Goal: Transaction & Acquisition: Purchase product/service

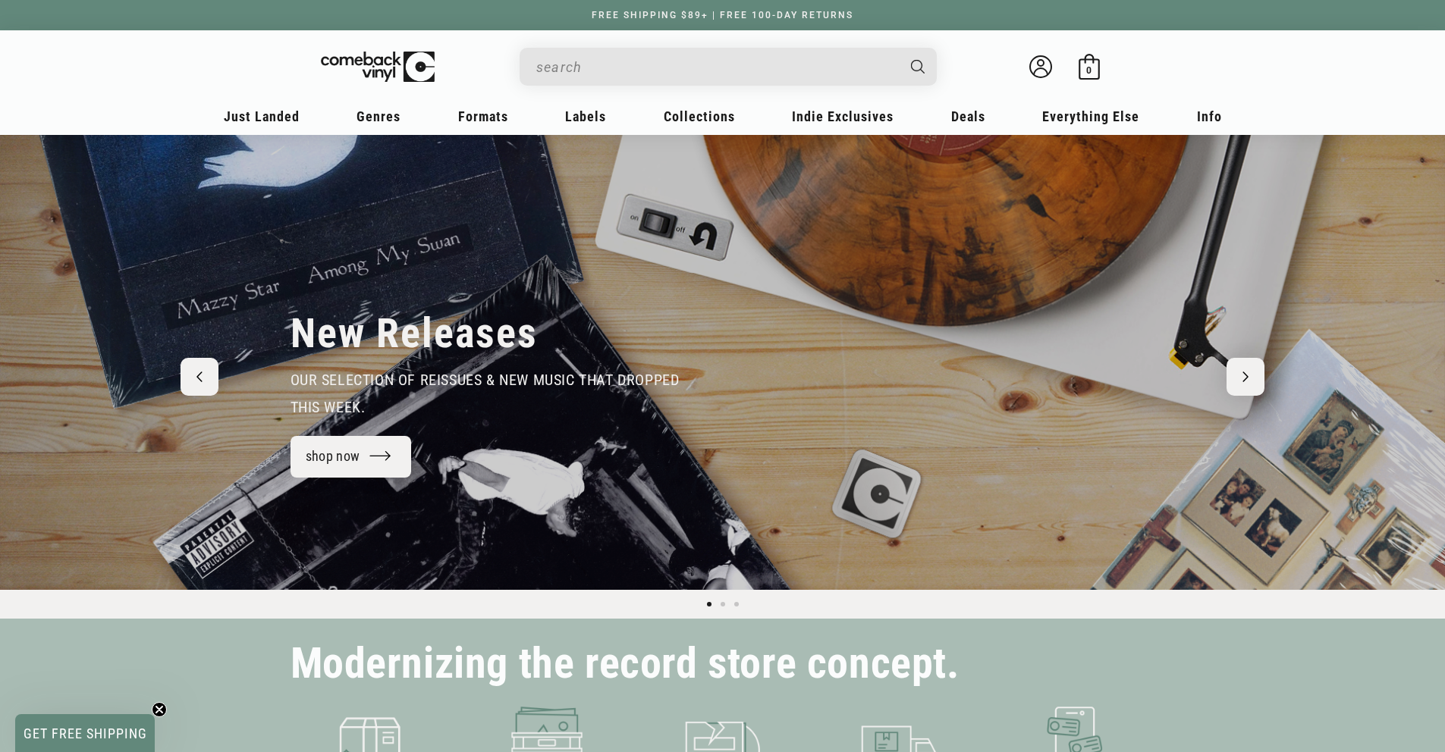
click at [752, 80] on input "When autocomplete results are available use up and down arrows to review and en…" at bounding box center [715, 67] width 359 height 31
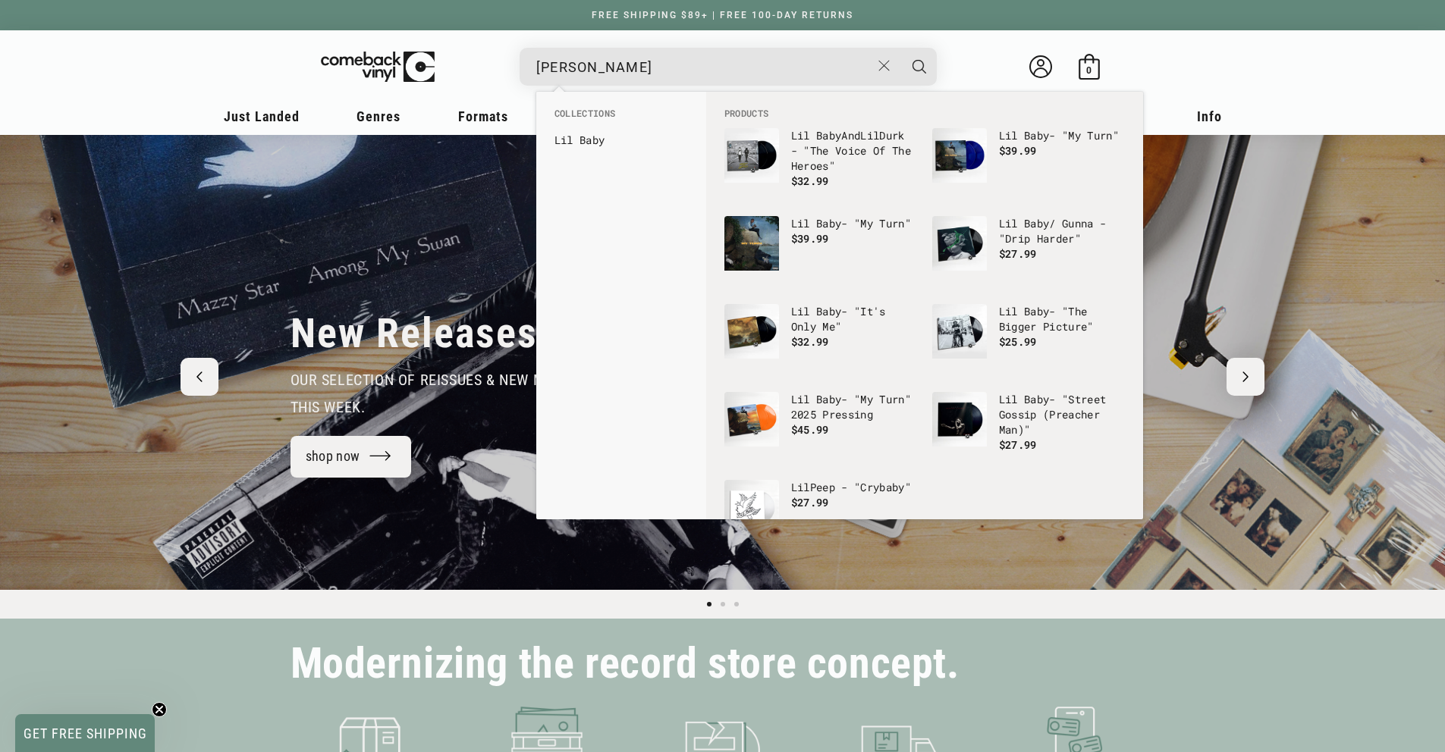
type input "[PERSON_NAME]"
click at [900, 48] on button "Search" at bounding box center [919, 67] width 38 height 38
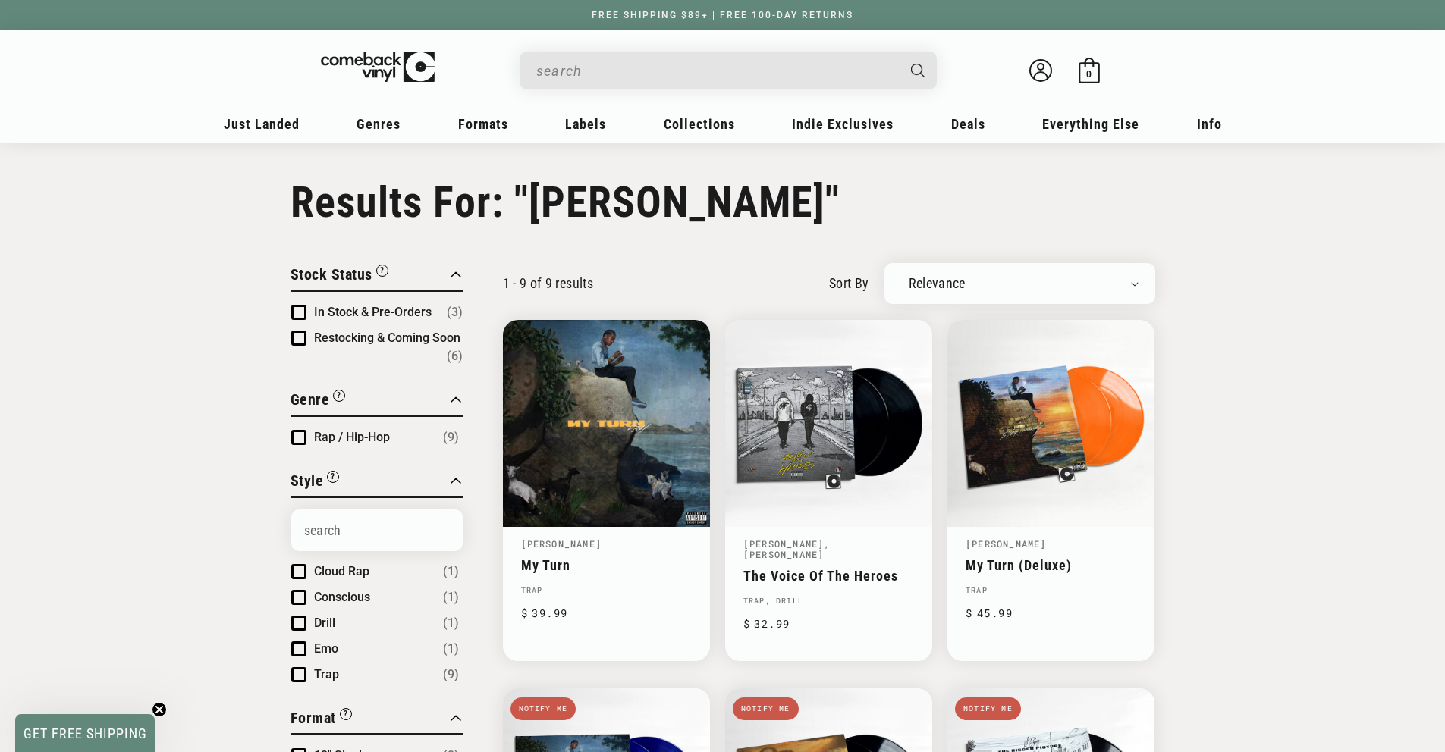
type input "lil baby"
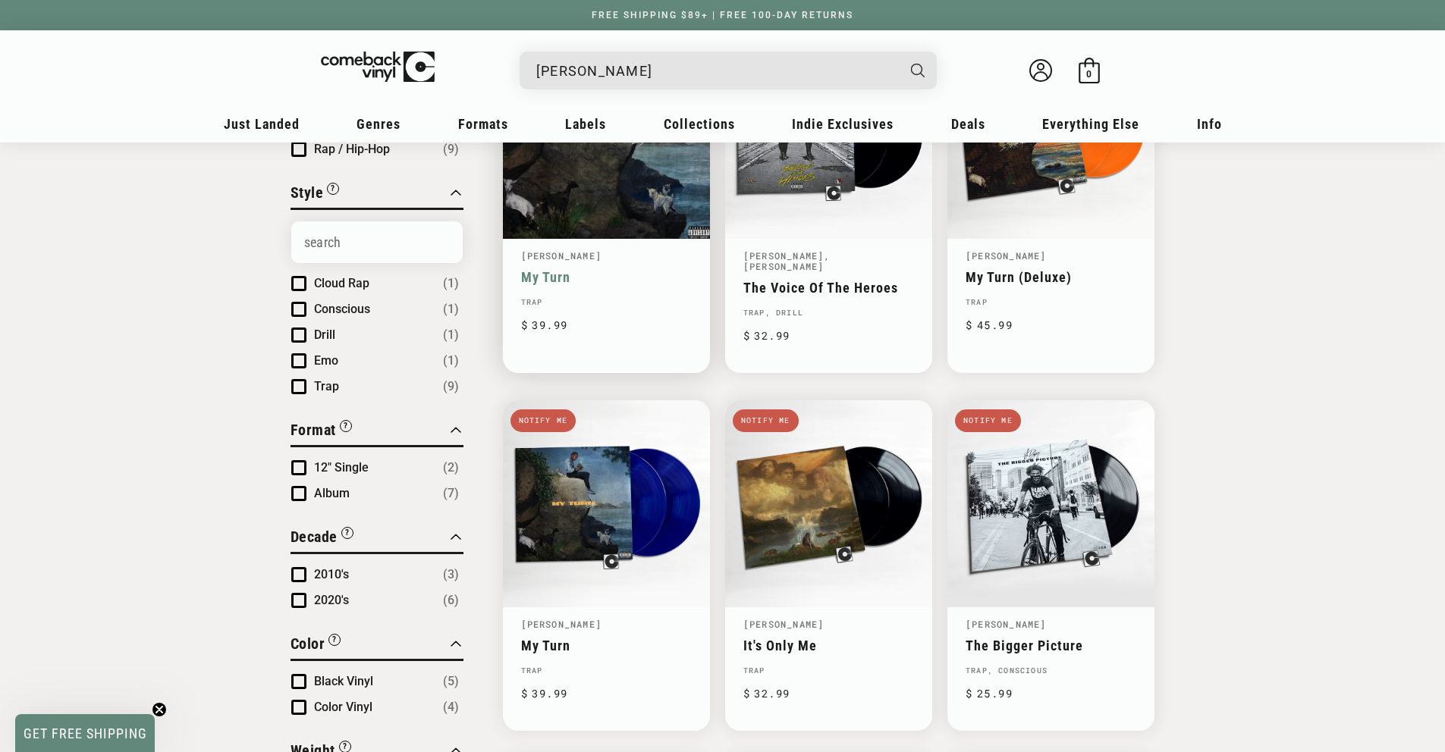
scroll to position [165, 0]
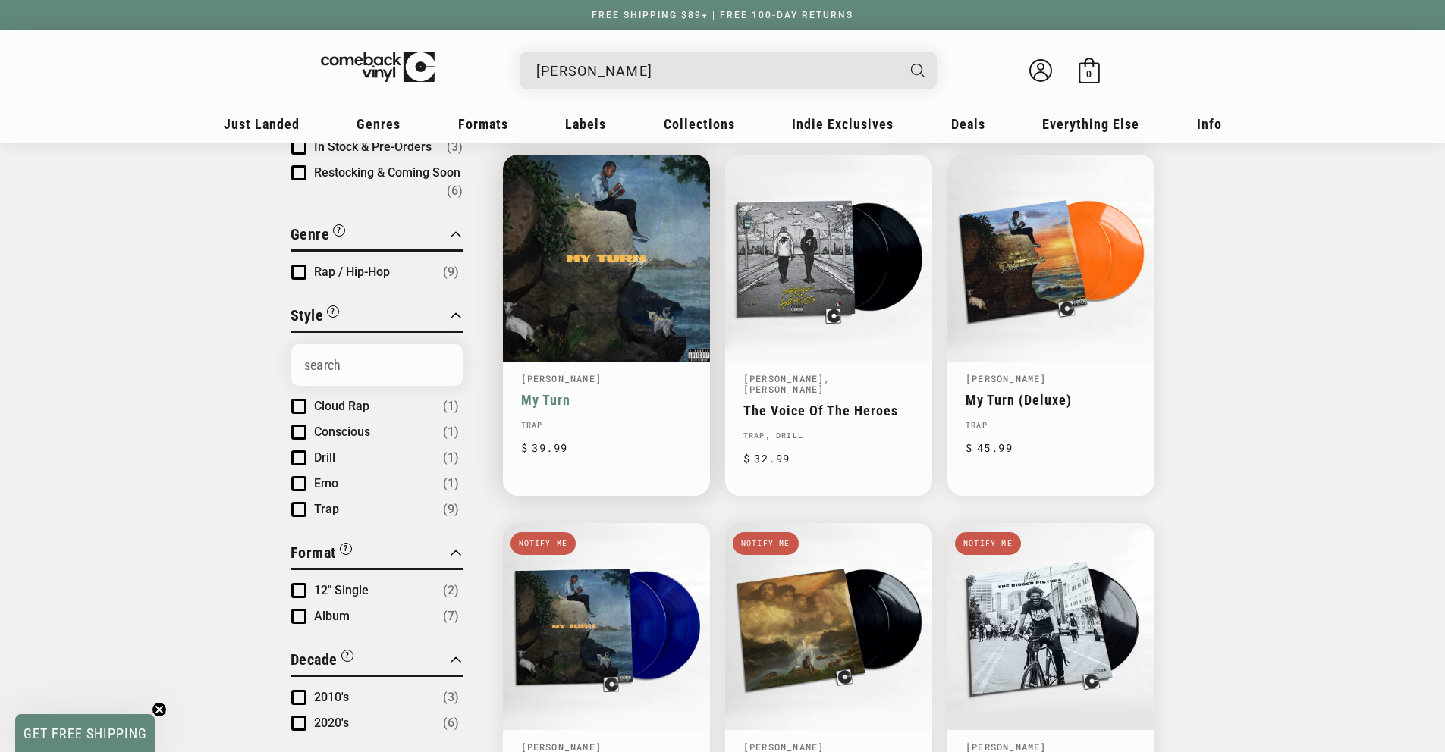
click at [642, 392] on link "My Turn" at bounding box center [606, 400] width 171 height 16
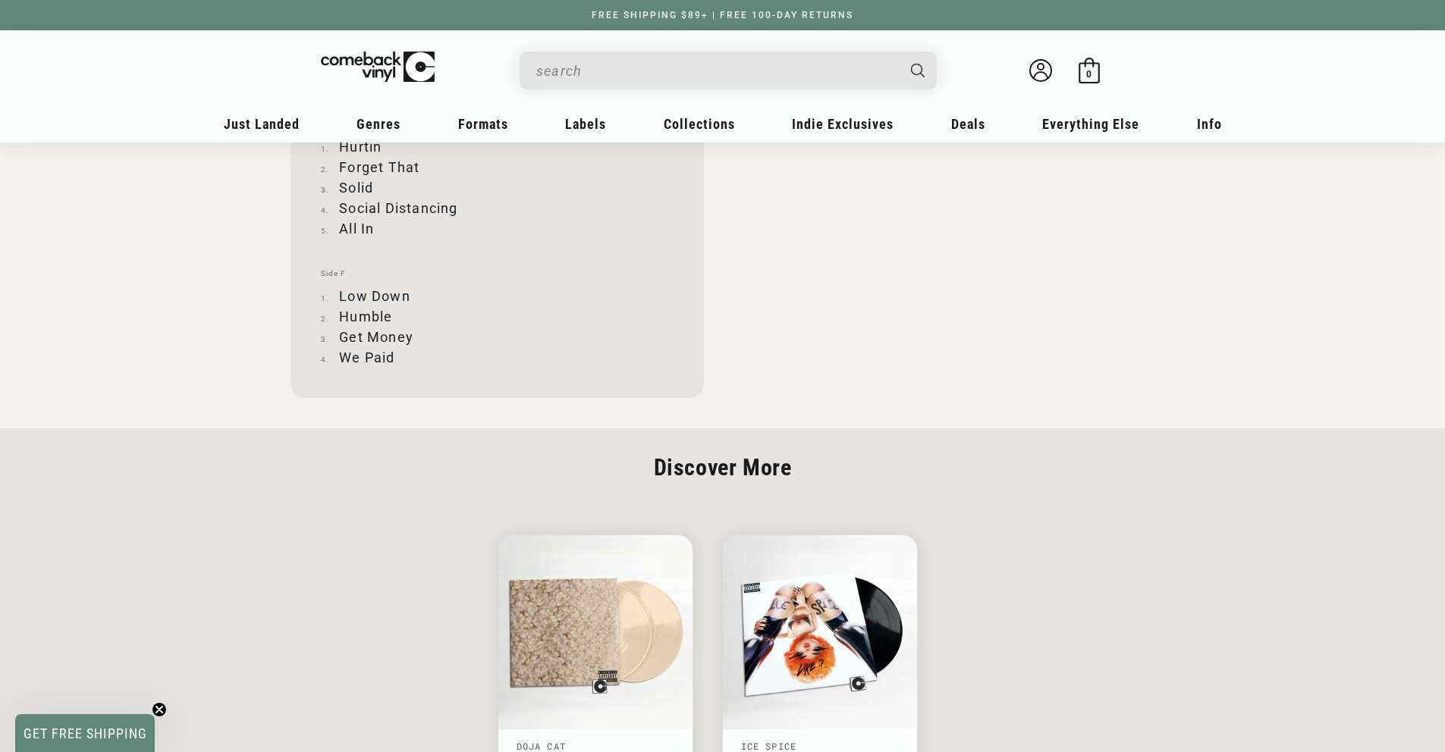
scroll to position [2368, 0]
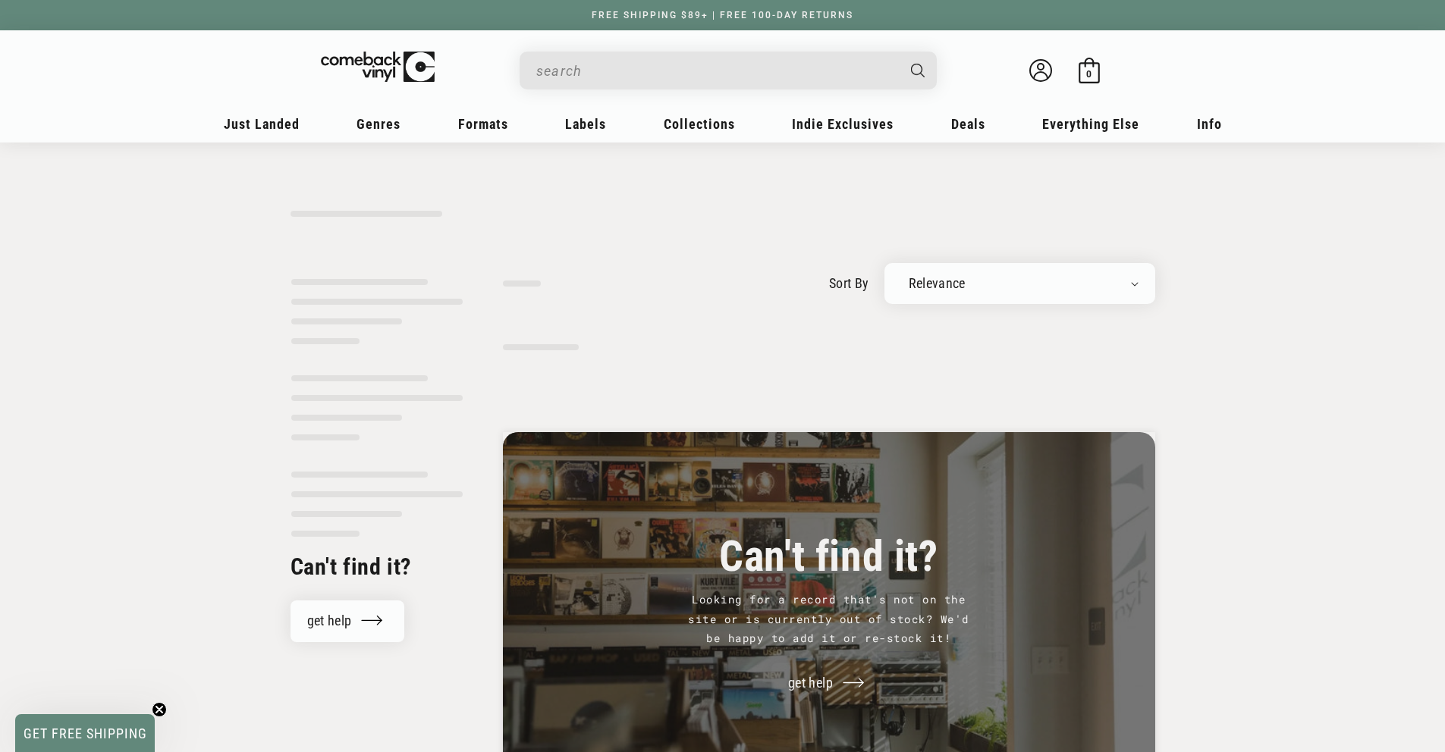
type input "lil baby"
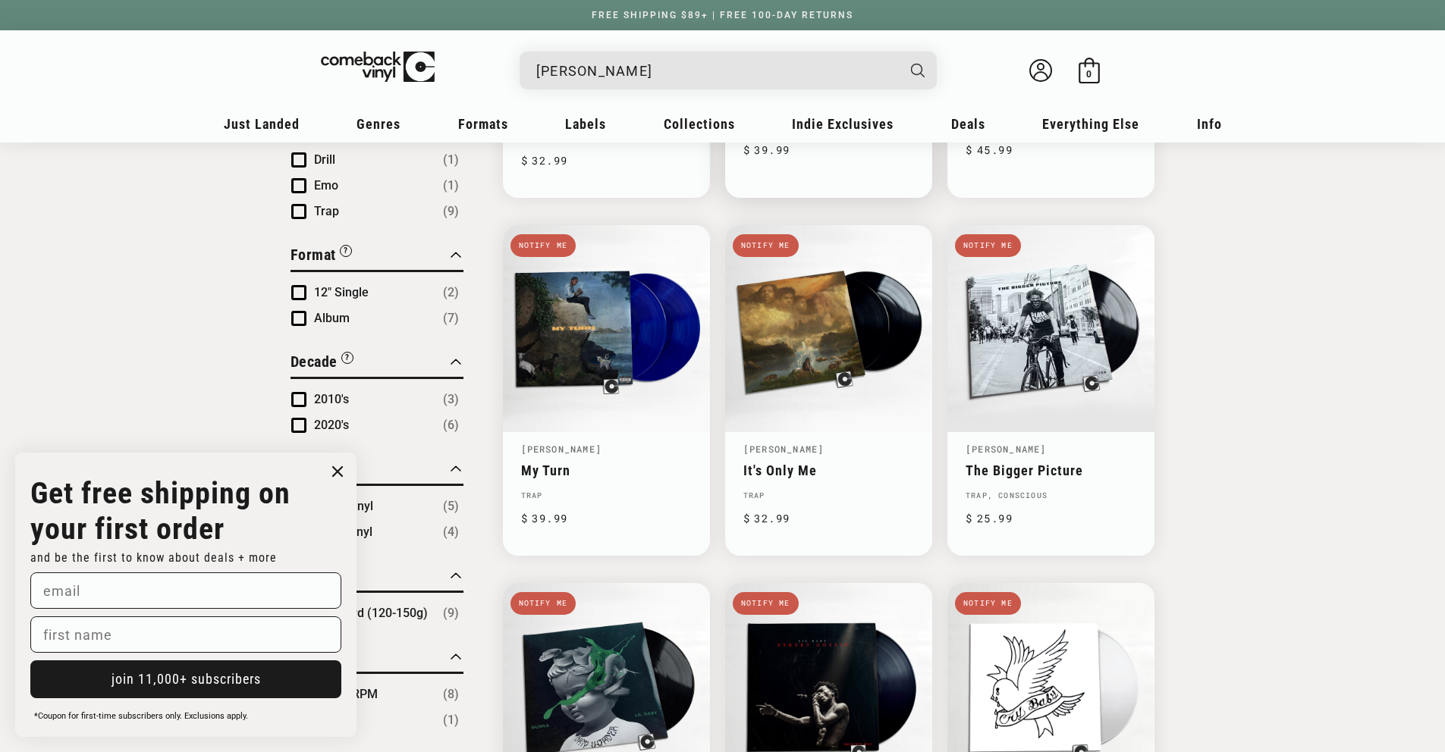
scroll to position [464, 0]
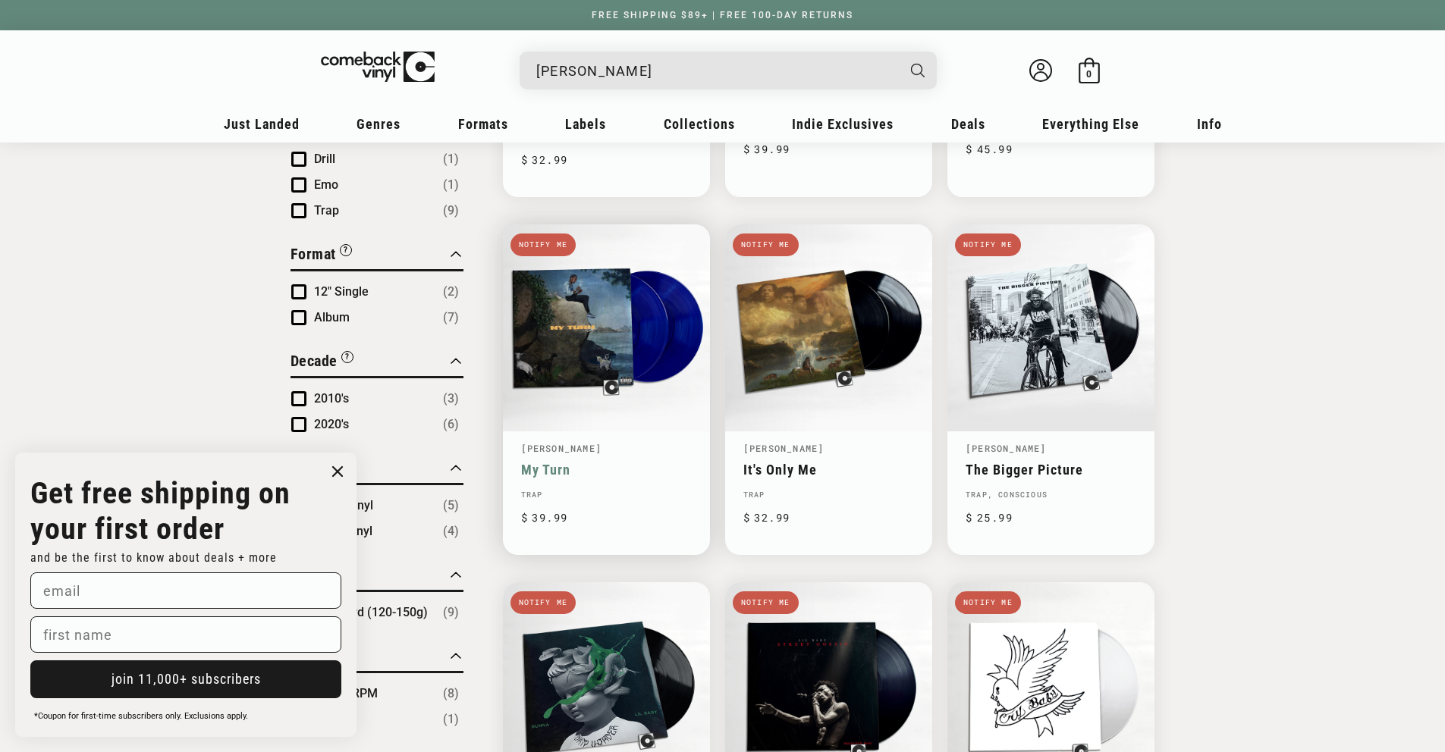
click at [635, 462] on link "My Turn" at bounding box center [606, 470] width 171 height 16
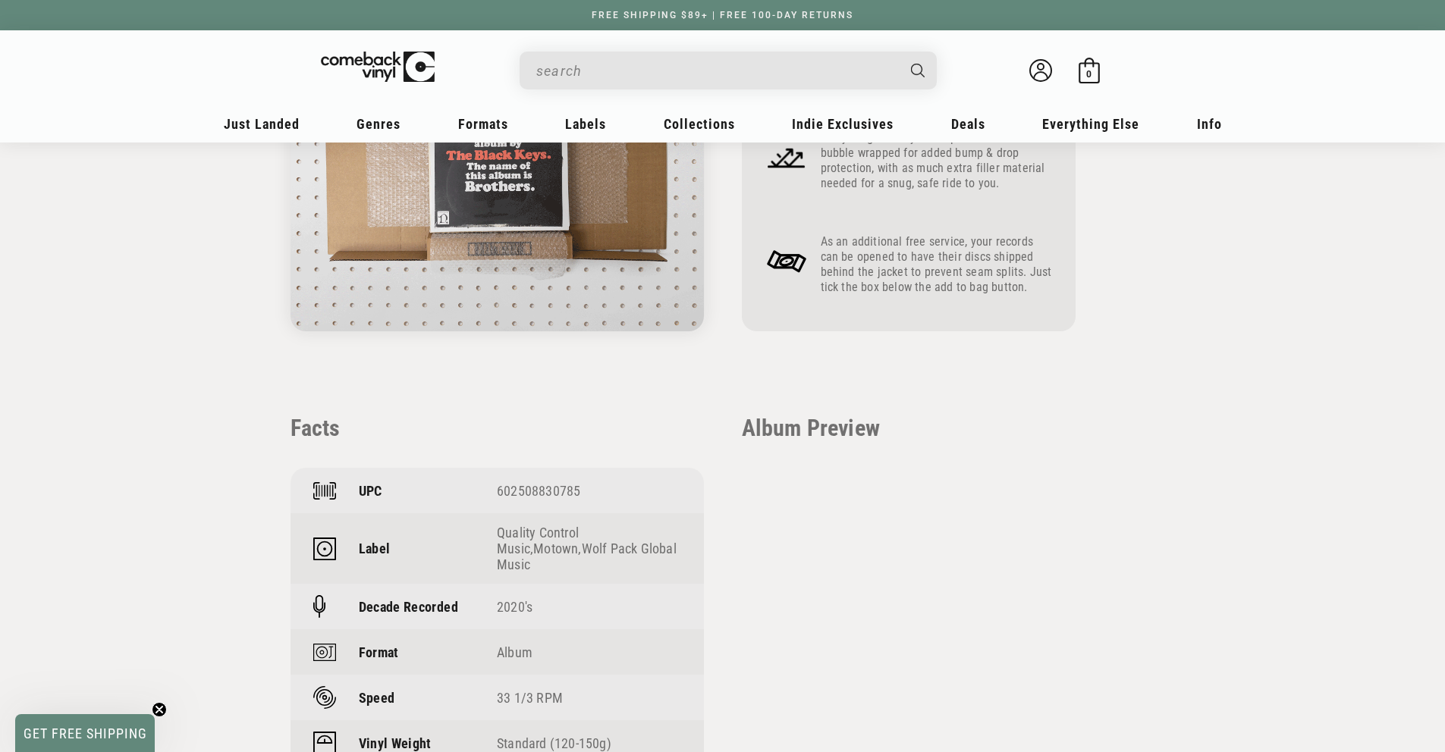
scroll to position [981, 0]
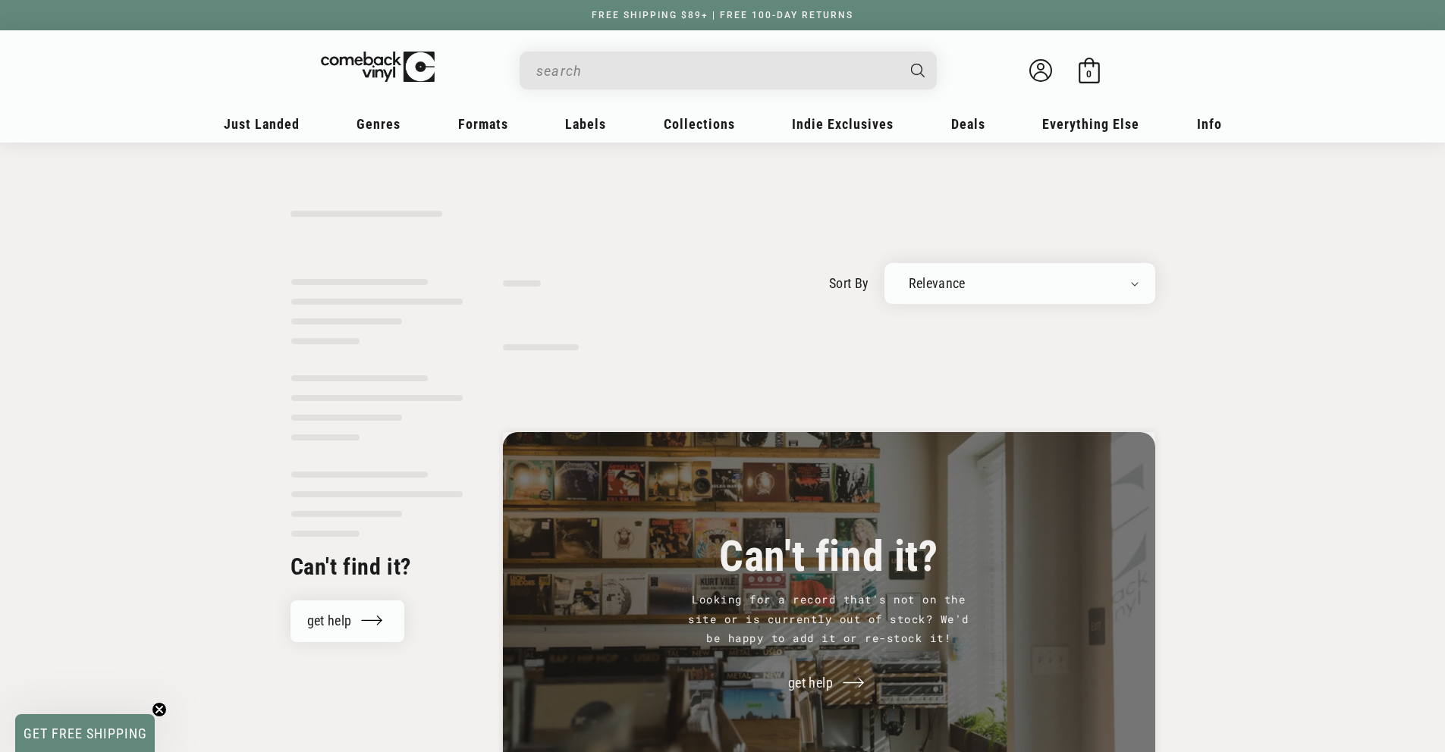
type input "lil baby"
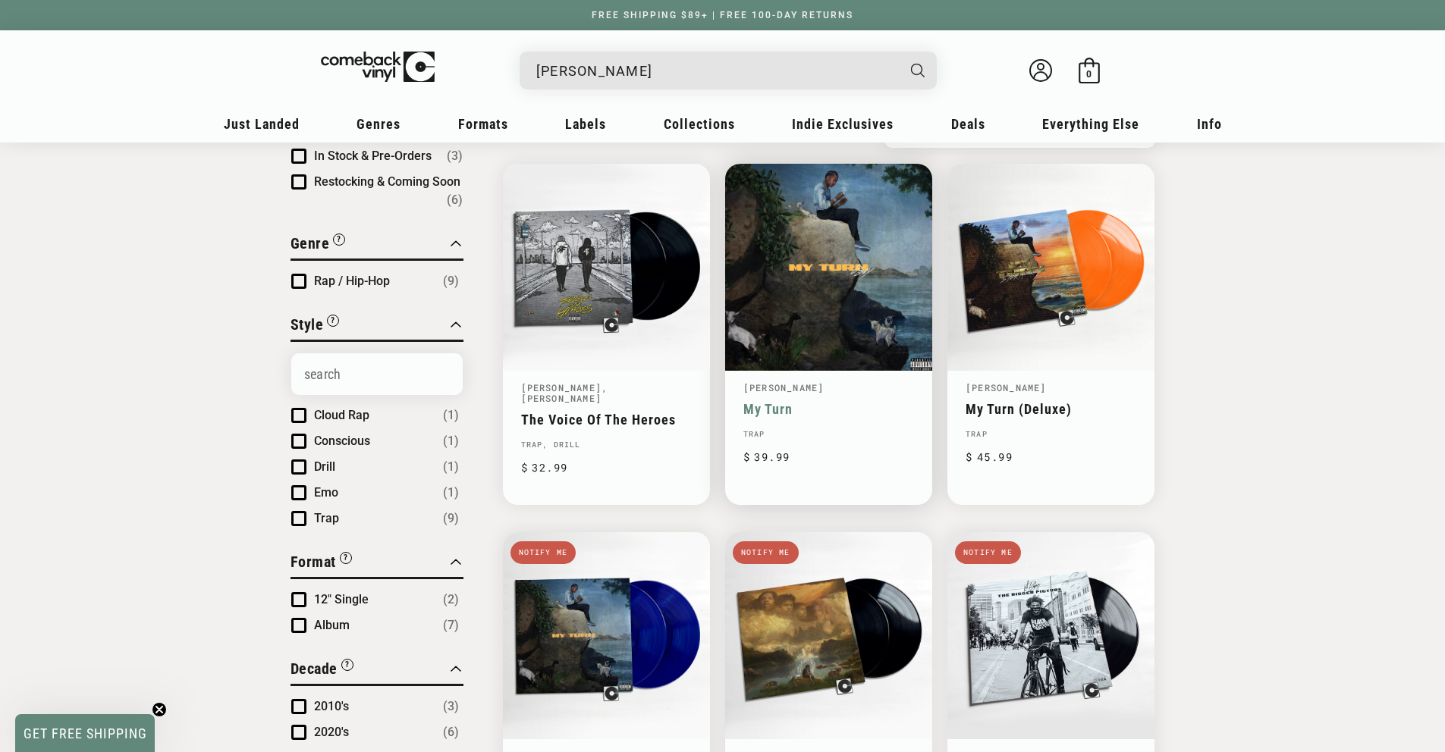
scroll to position [159, 0]
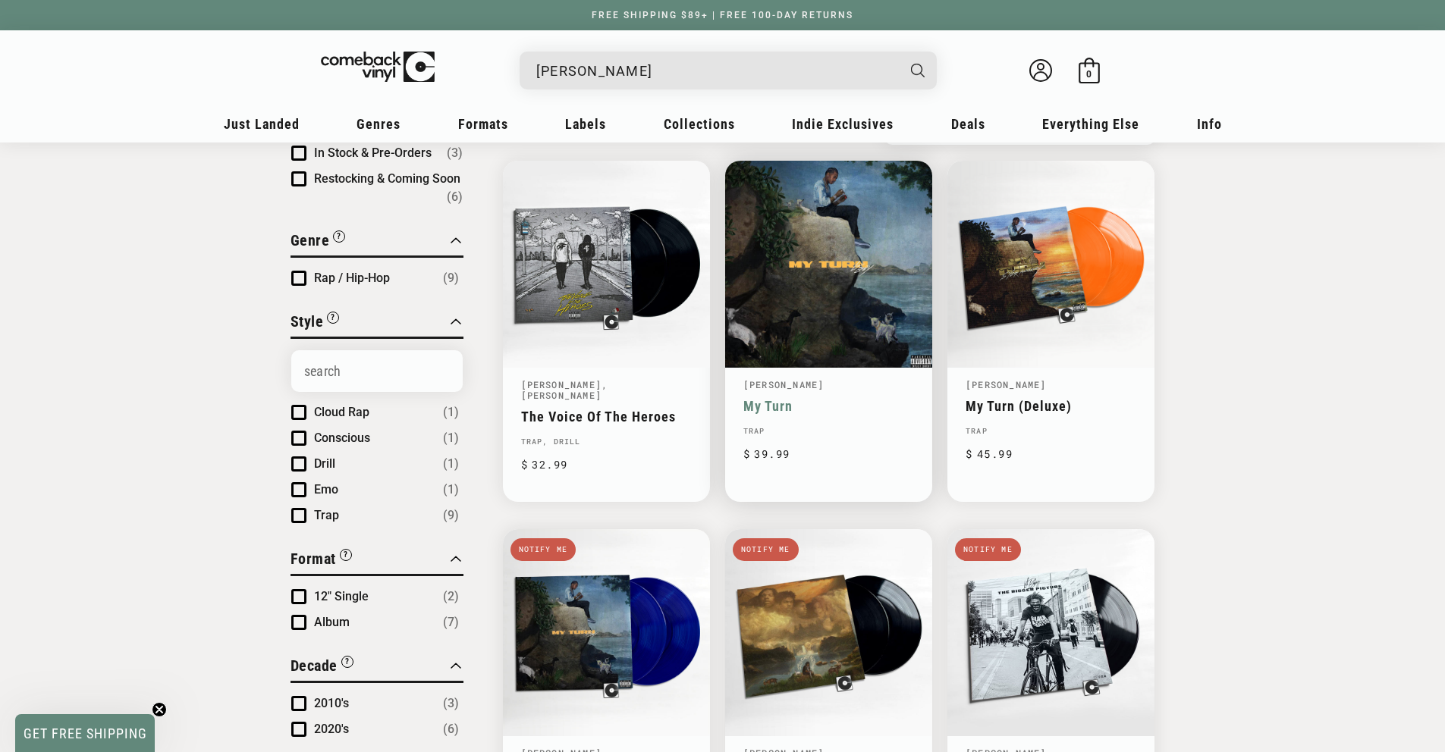
click at [853, 414] on link "My Turn" at bounding box center [828, 406] width 171 height 16
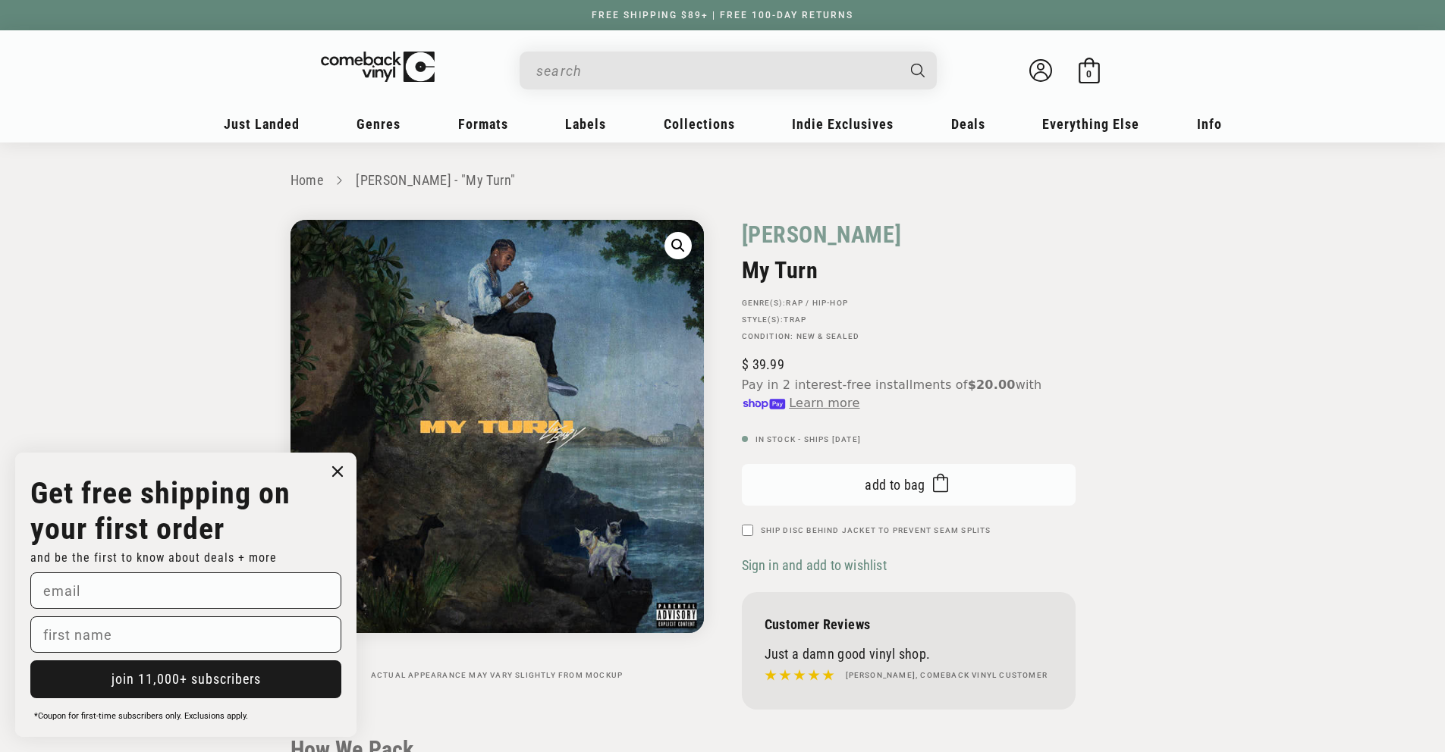
click at [909, 470] on button "Add to bag Added to bag" at bounding box center [909, 485] width 334 height 42
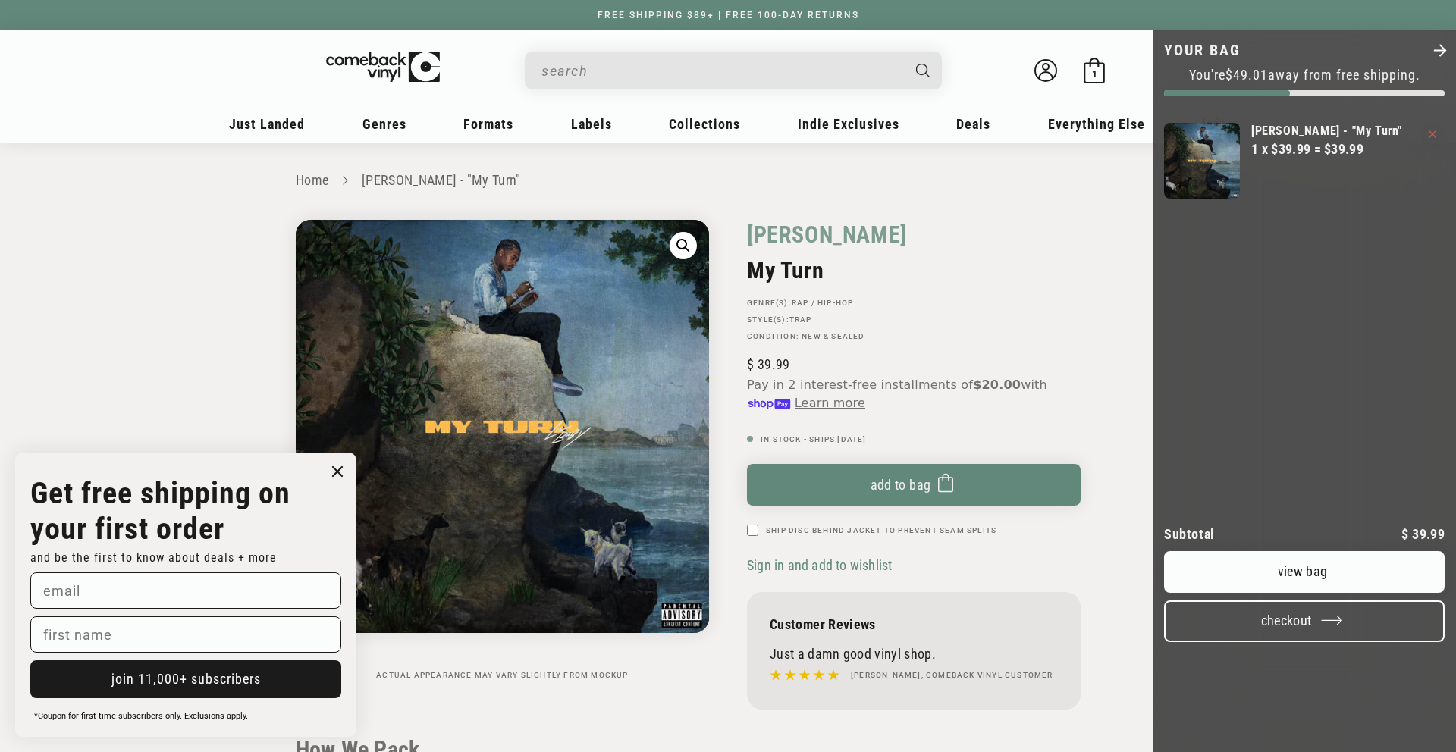
click at [1305, 642] on button "Checkout" at bounding box center [1304, 622] width 281 height 42
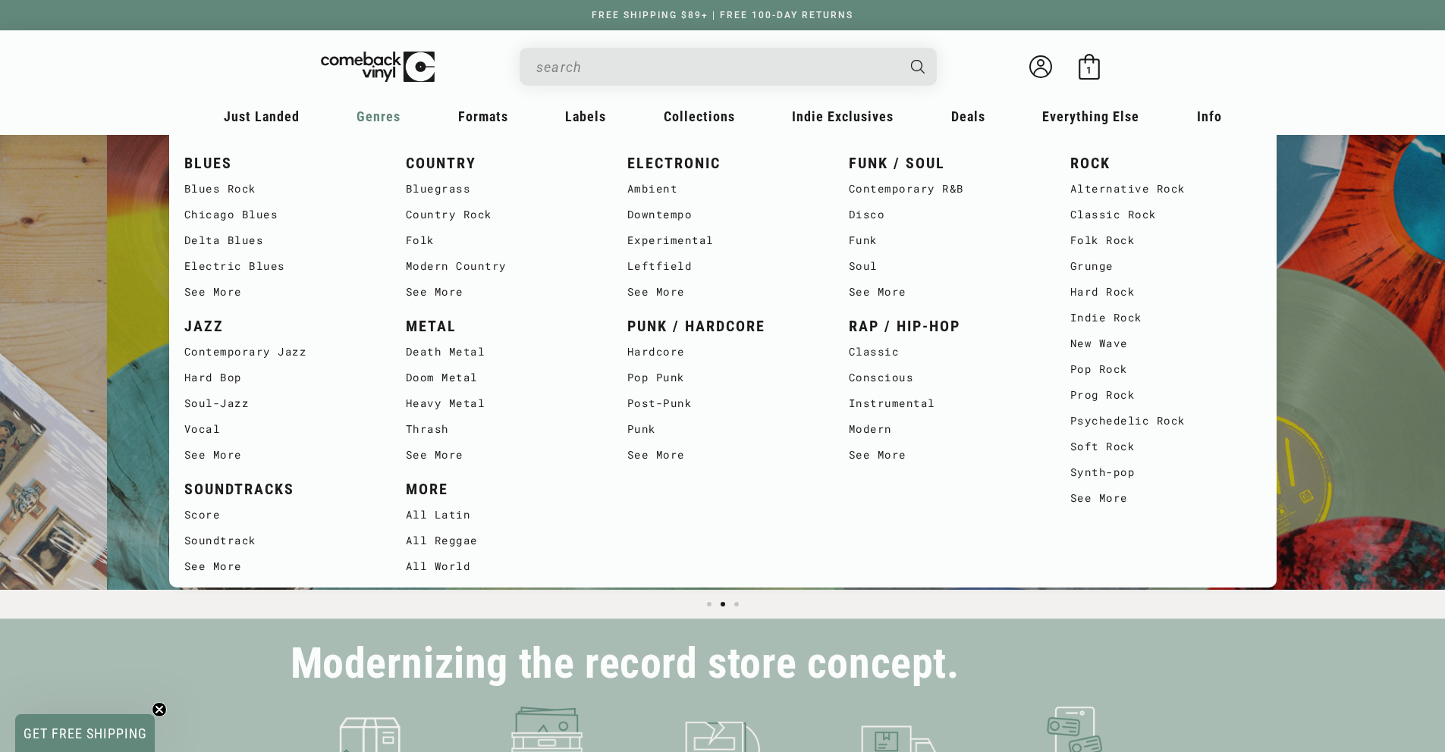
scroll to position [0, 1445]
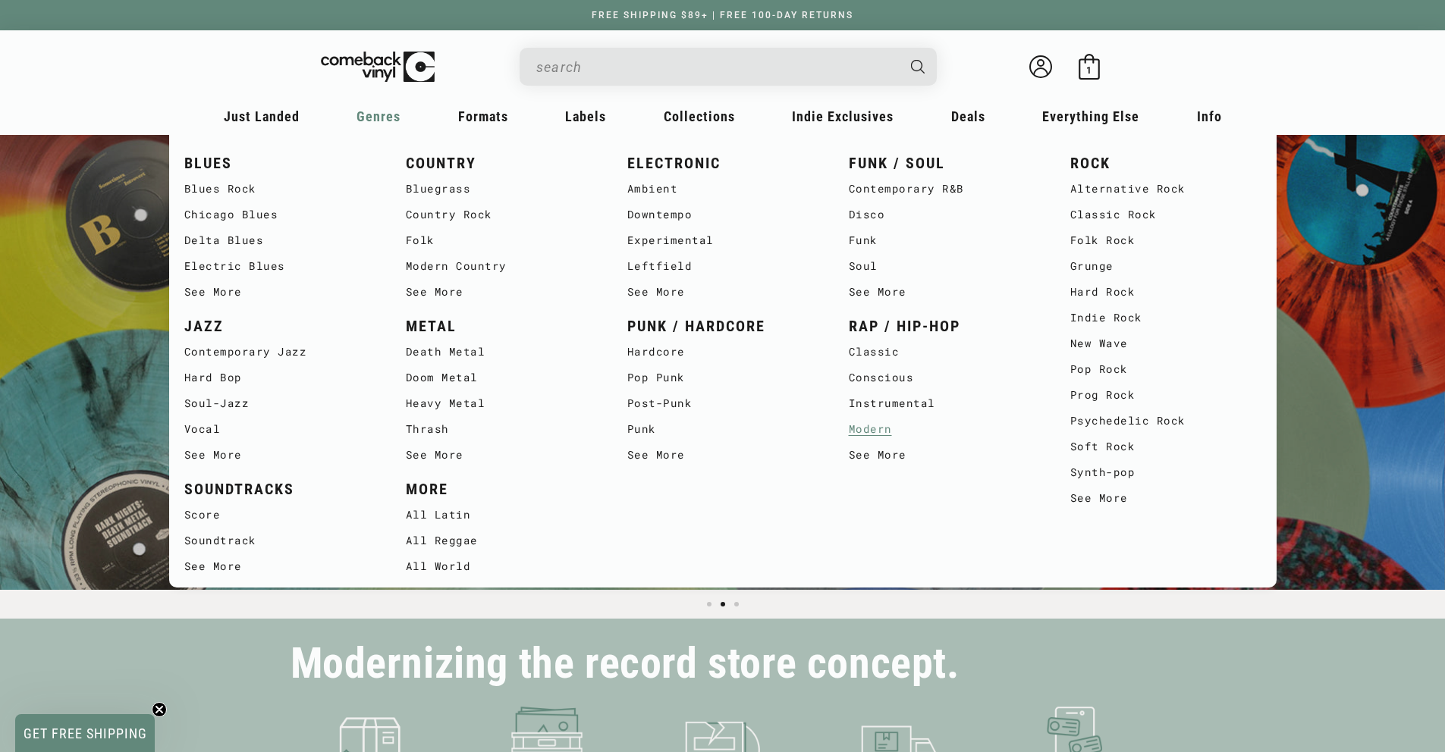
click at [874, 428] on link "Modern" at bounding box center [944, 429] width 191 height 26
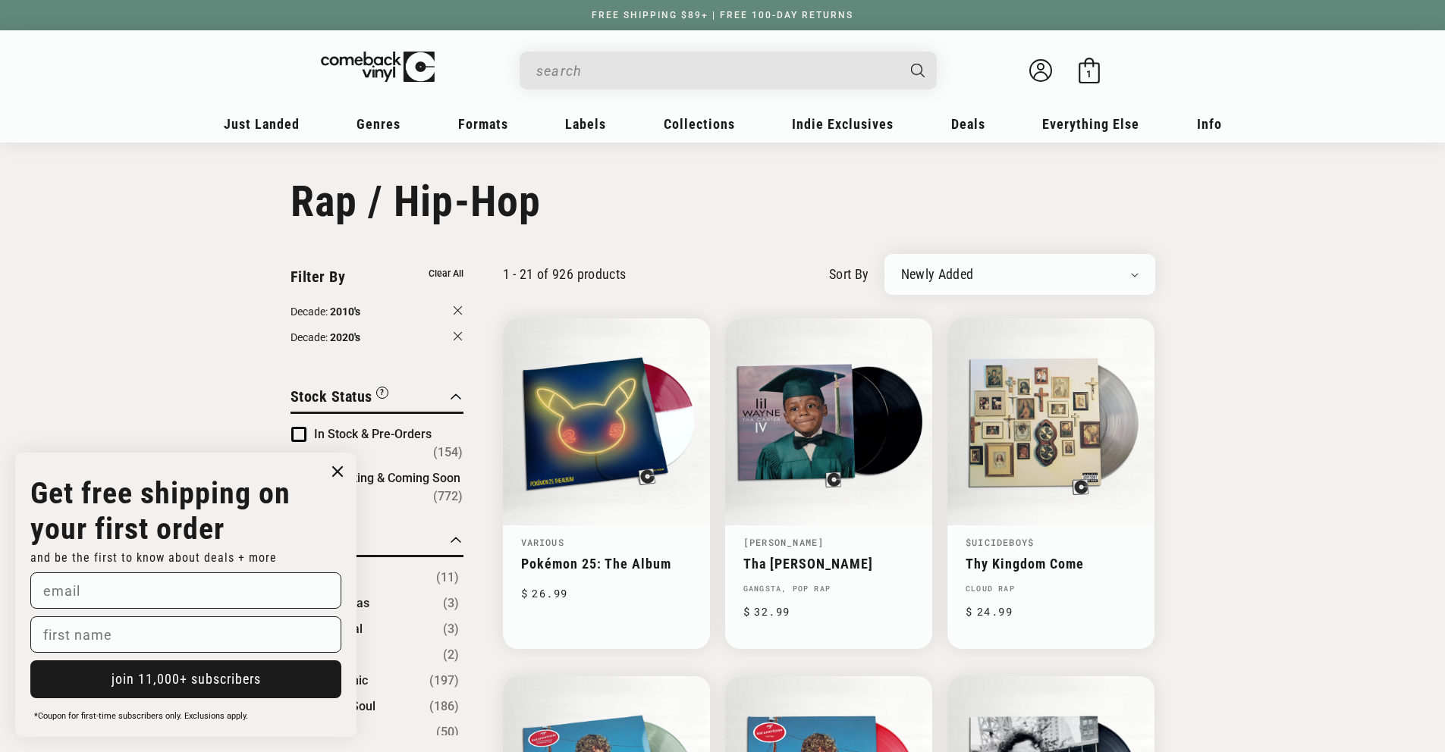
click at [334, 472] on circle "Close dialog" at bounding box center [338, 472] width 22 height 22
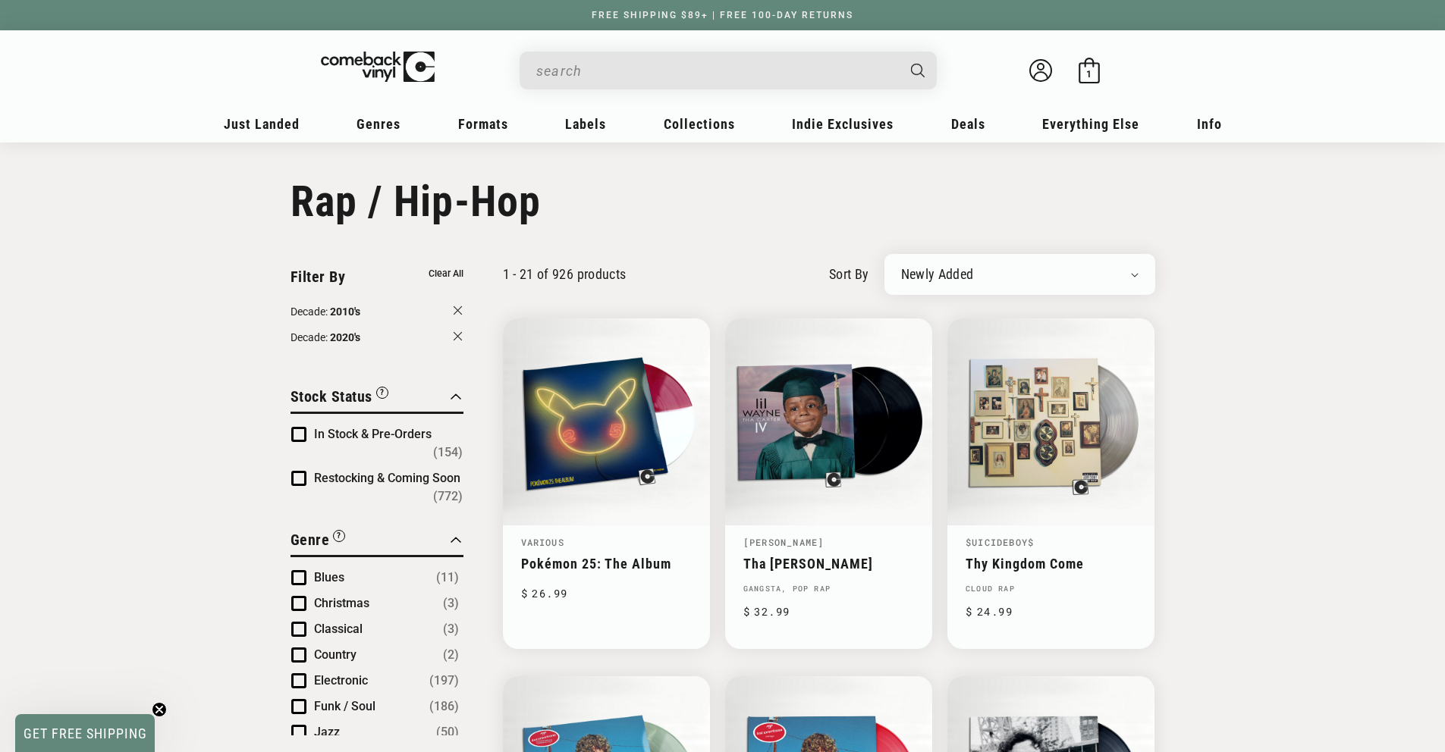
click at [981, 278] on select "Newly Added Popularity Artist (A-Z) Price (High To Low) Price (Low To High) Per…" at bounding box center [1019, 274] width 237 height 15
select select "price-ascending"
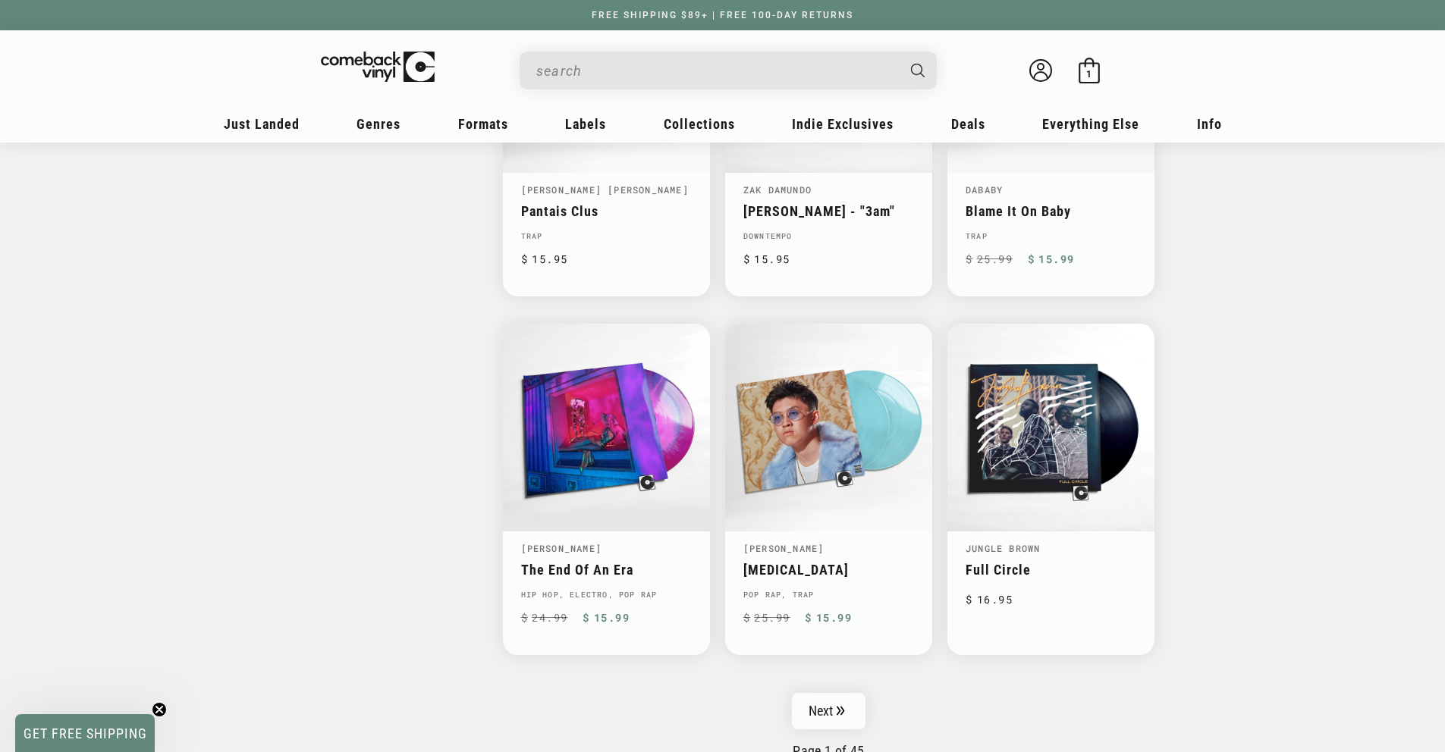
scroll to position [2333, 0]
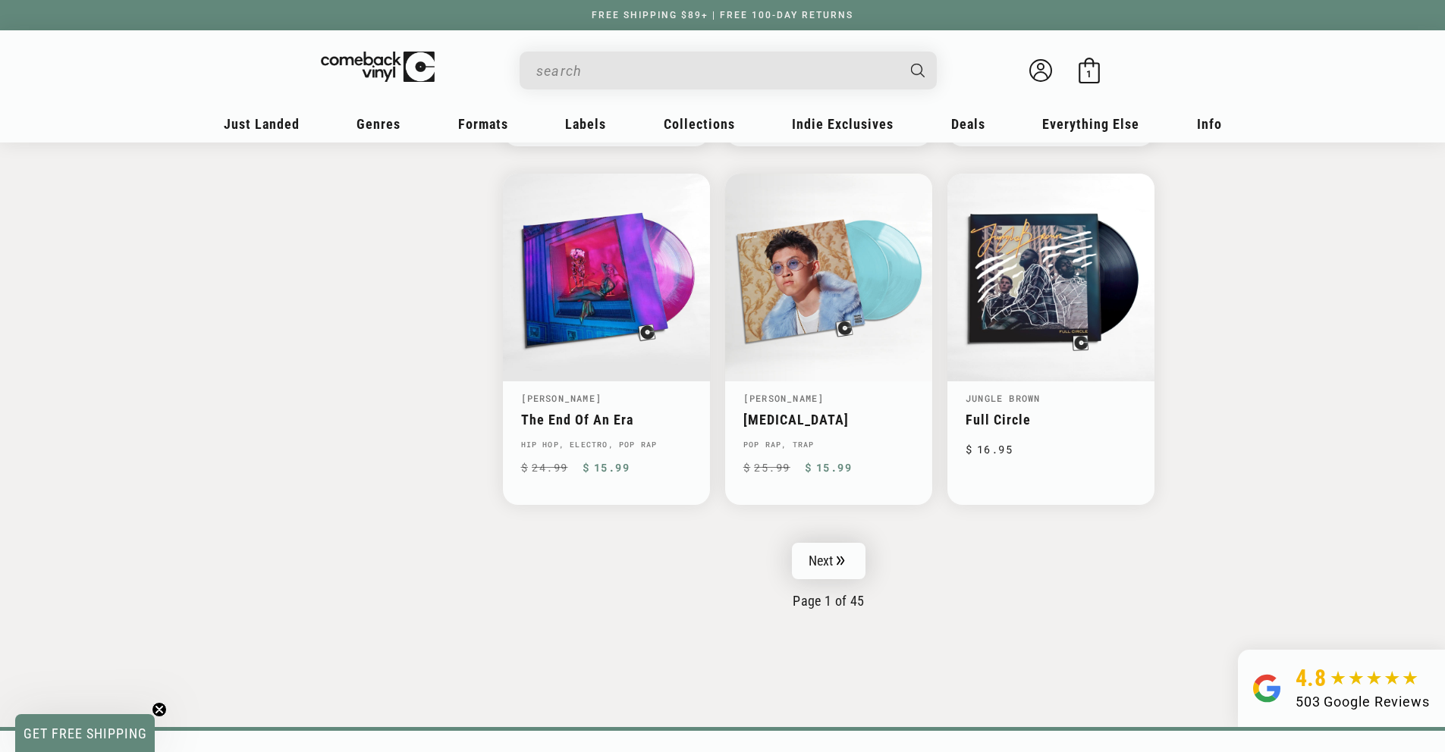
click at [829, 556] on link "Next" at bounding box center [829, 561] width 74 height 36
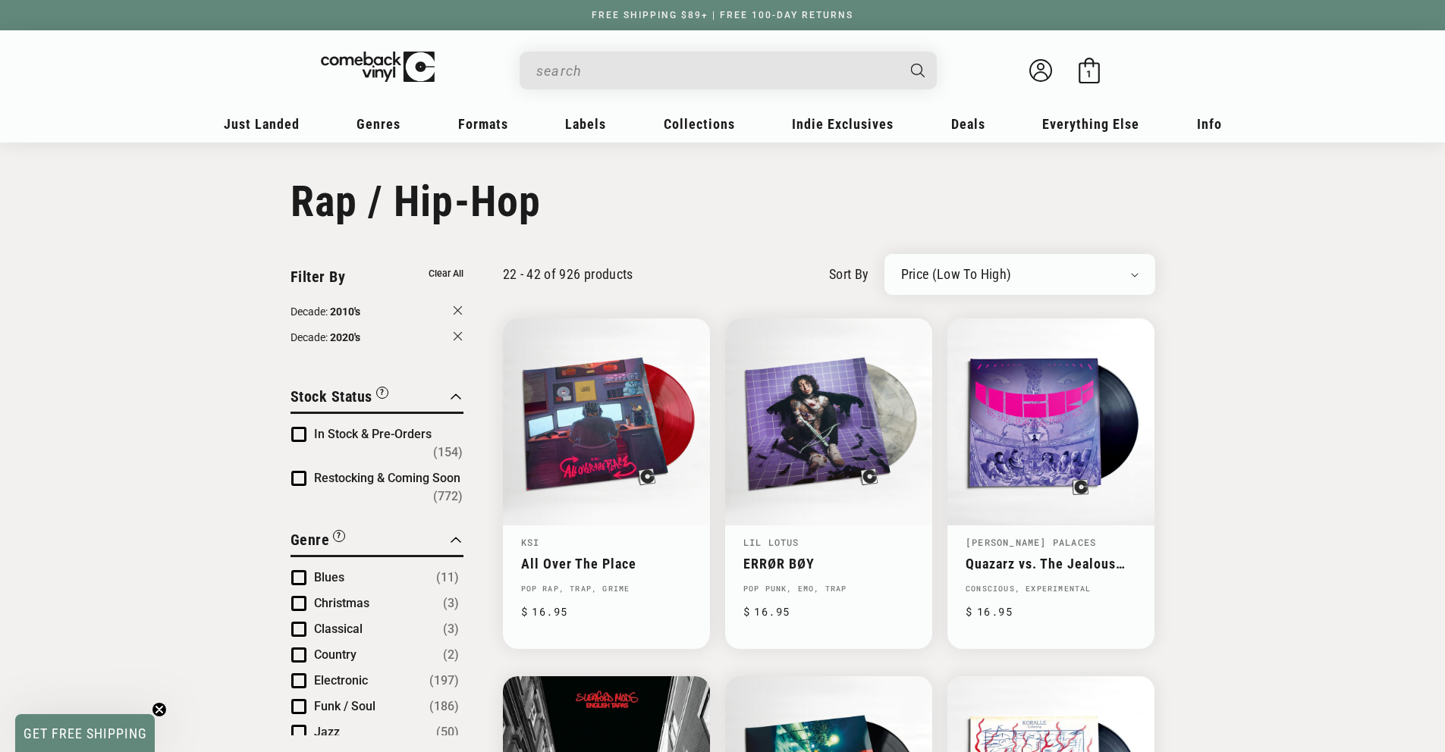
click at [1008, 275] on select "Newly Added Popularity Artist (A-Z) Price (High To Low) Price (Low To High) Per…" at bounding box center [1019, 274] width 237 height 15
select select "best-selling"
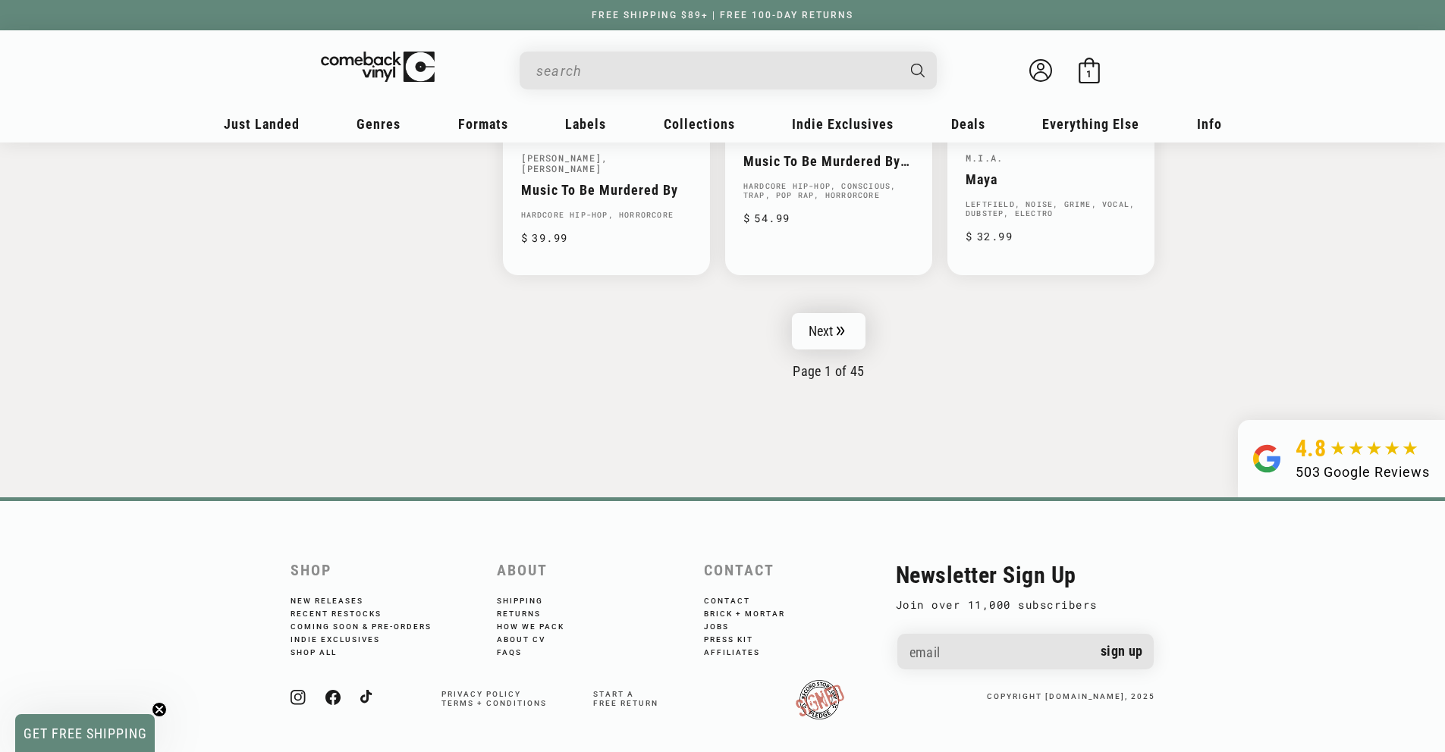
click at [833, 313] on link "Next" at bounding box center [829, 331] width 74 height 36
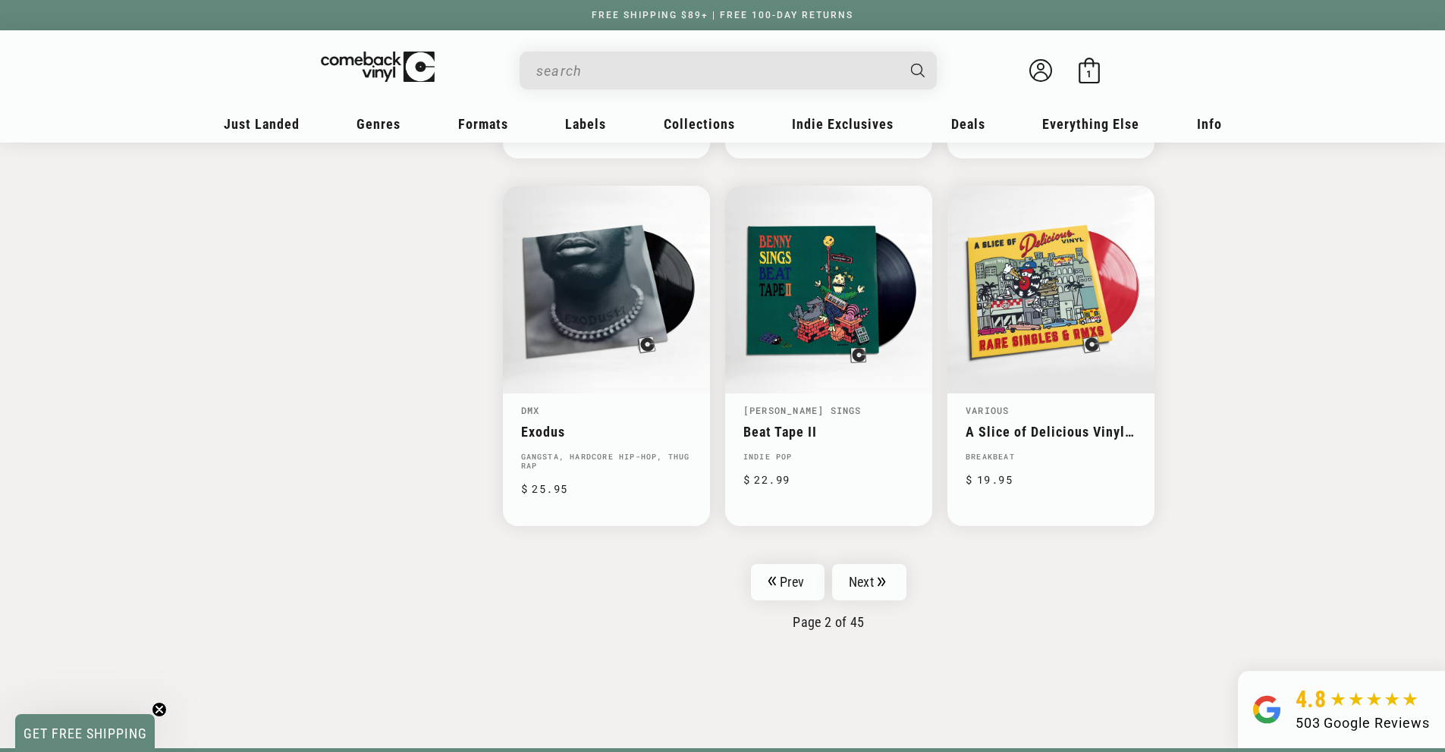
scroll to position [2511, 0]
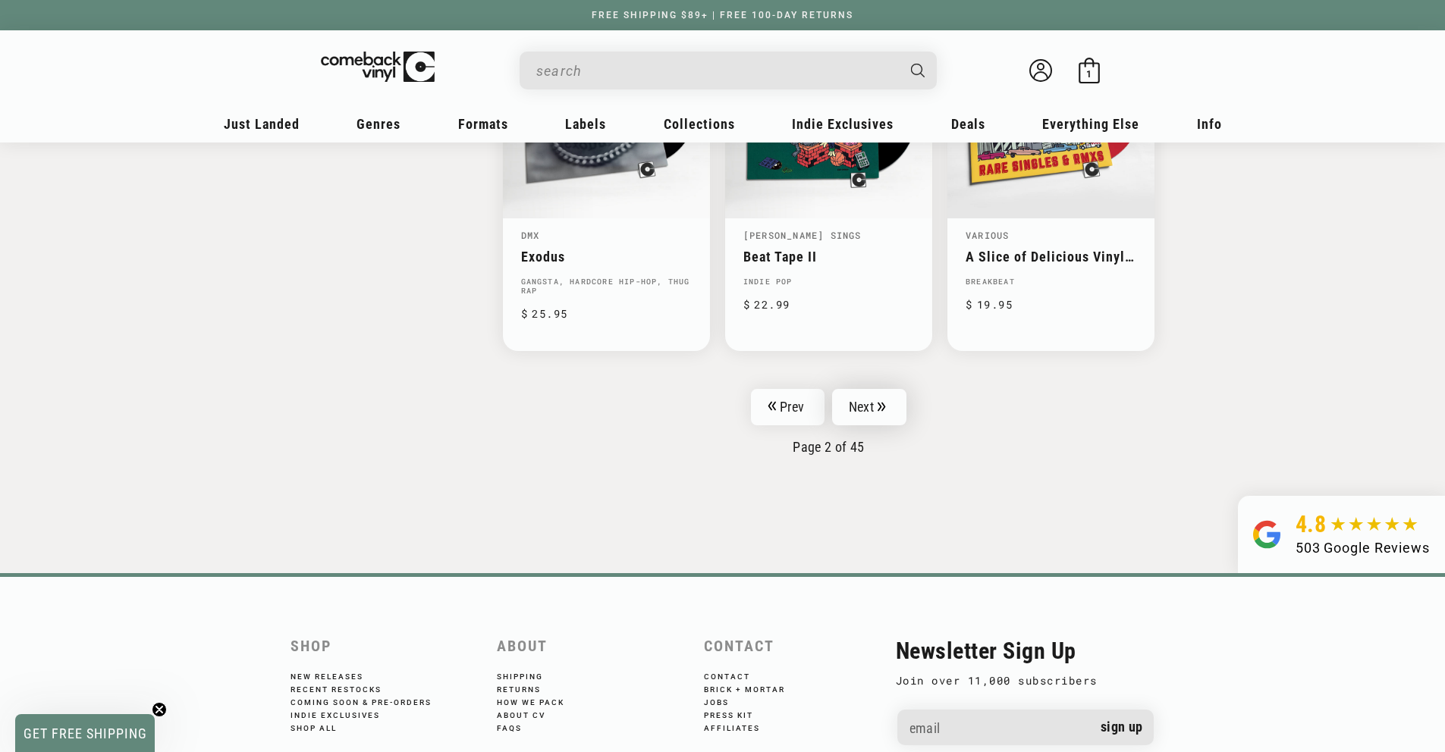
click at [877, 413] on link "Next" at bounding box center [869, 407] width 74 height 36
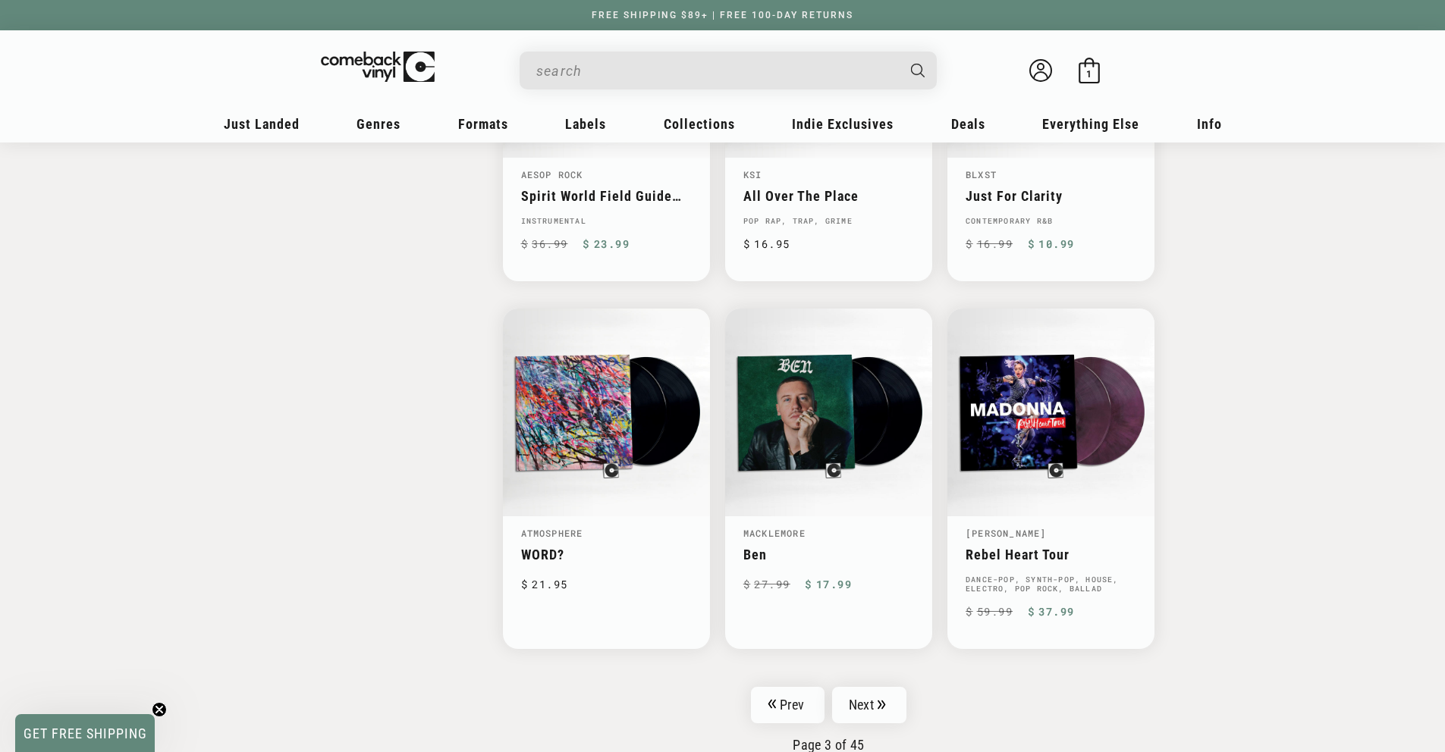
scroll to position [2366, 0]
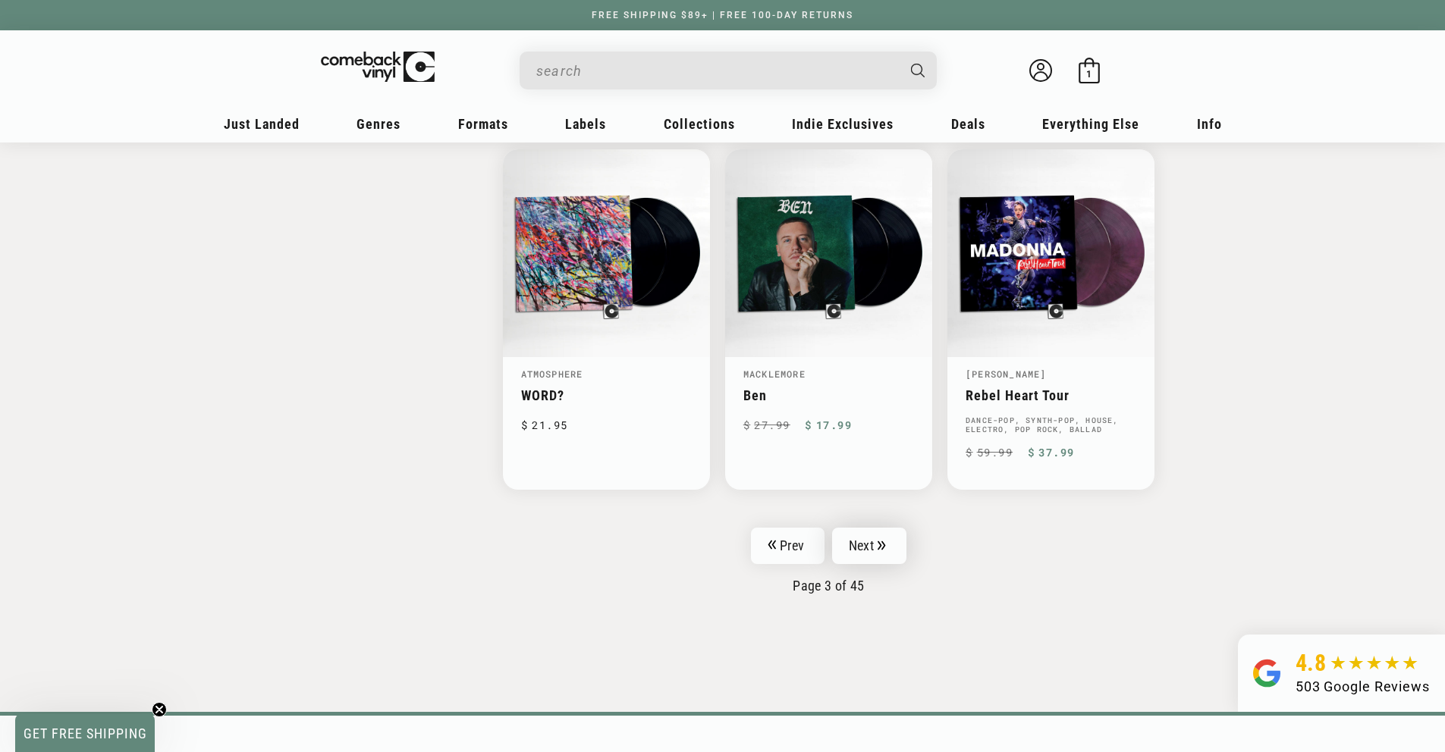
click at [883, 541] on icon "Pagination" at bounding box center [881, 546] width 8 height 10
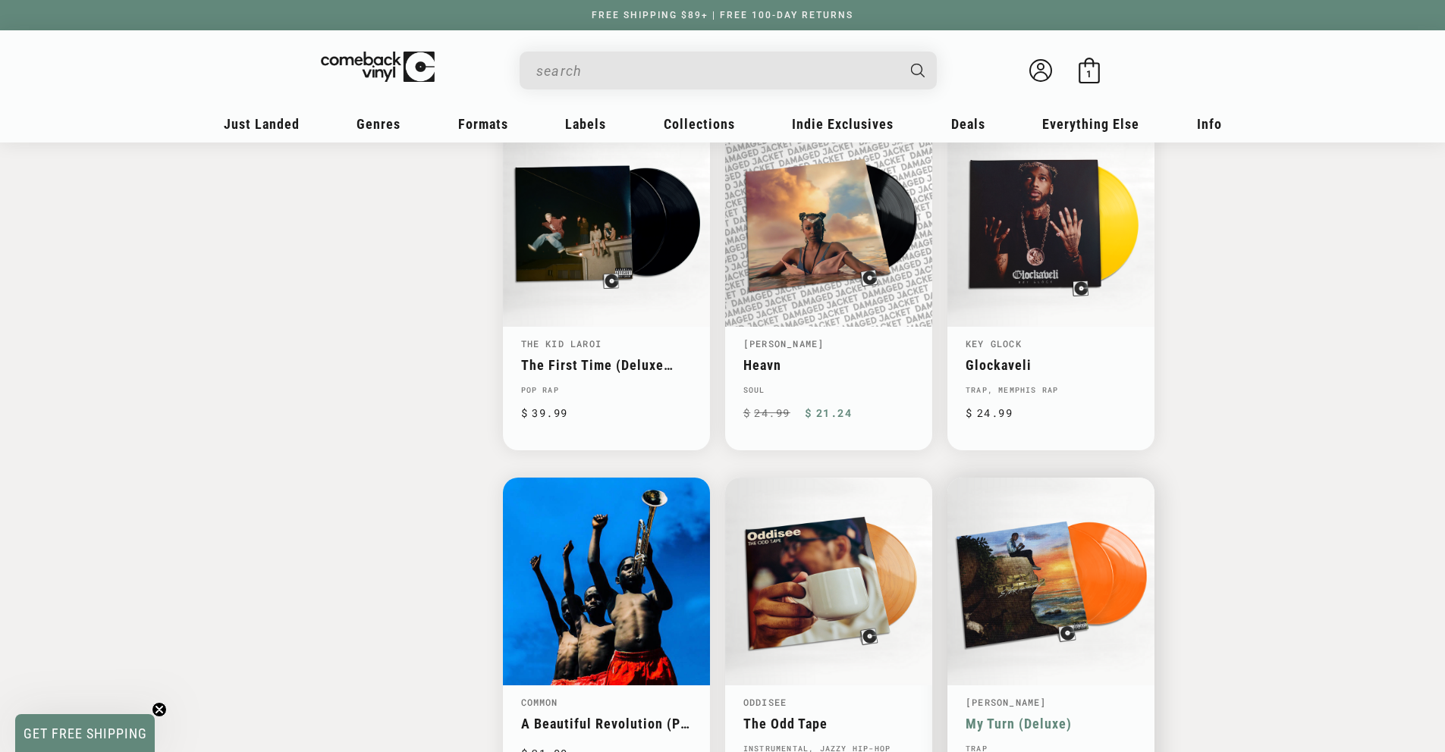
scroll to position [2483, 0]
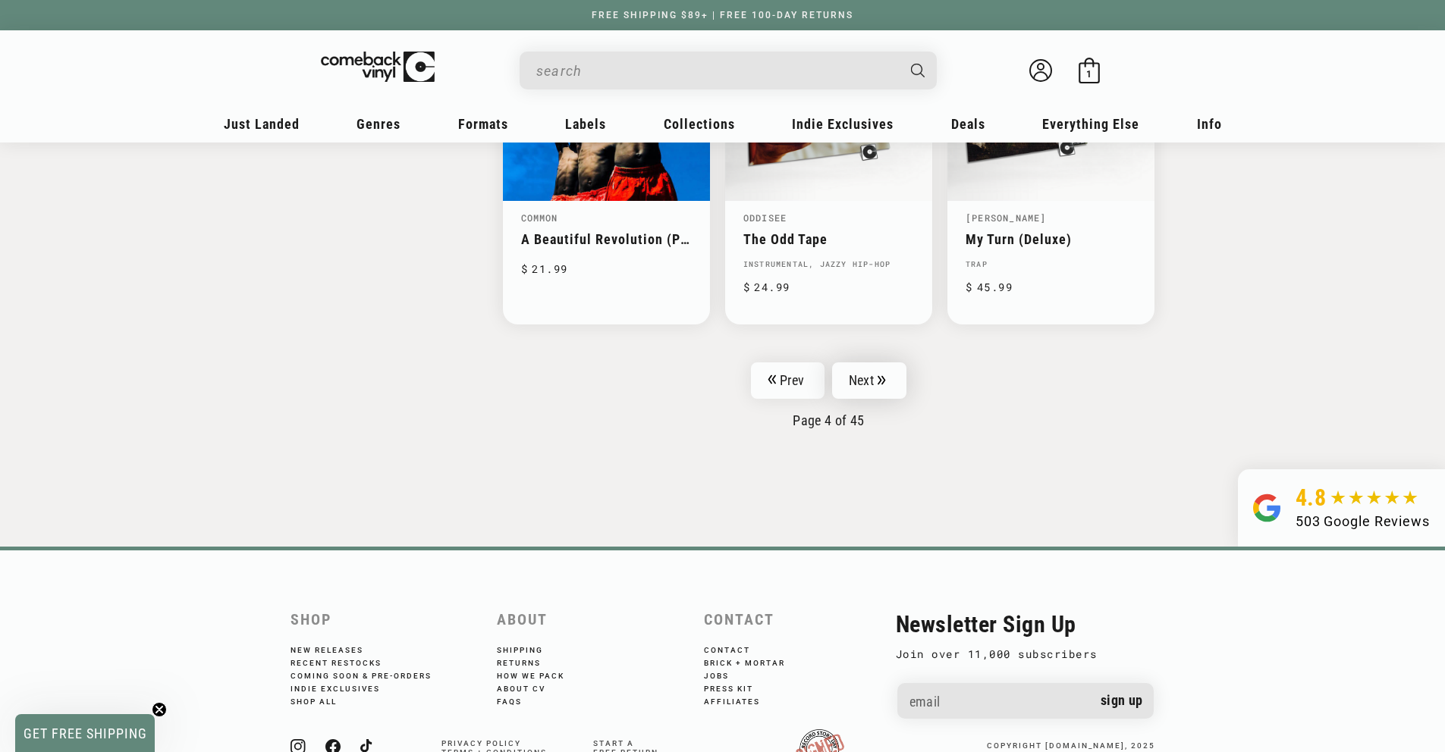
click at [865, 396] on link "Next" at bounding box center [869, 380] width 74 height 36
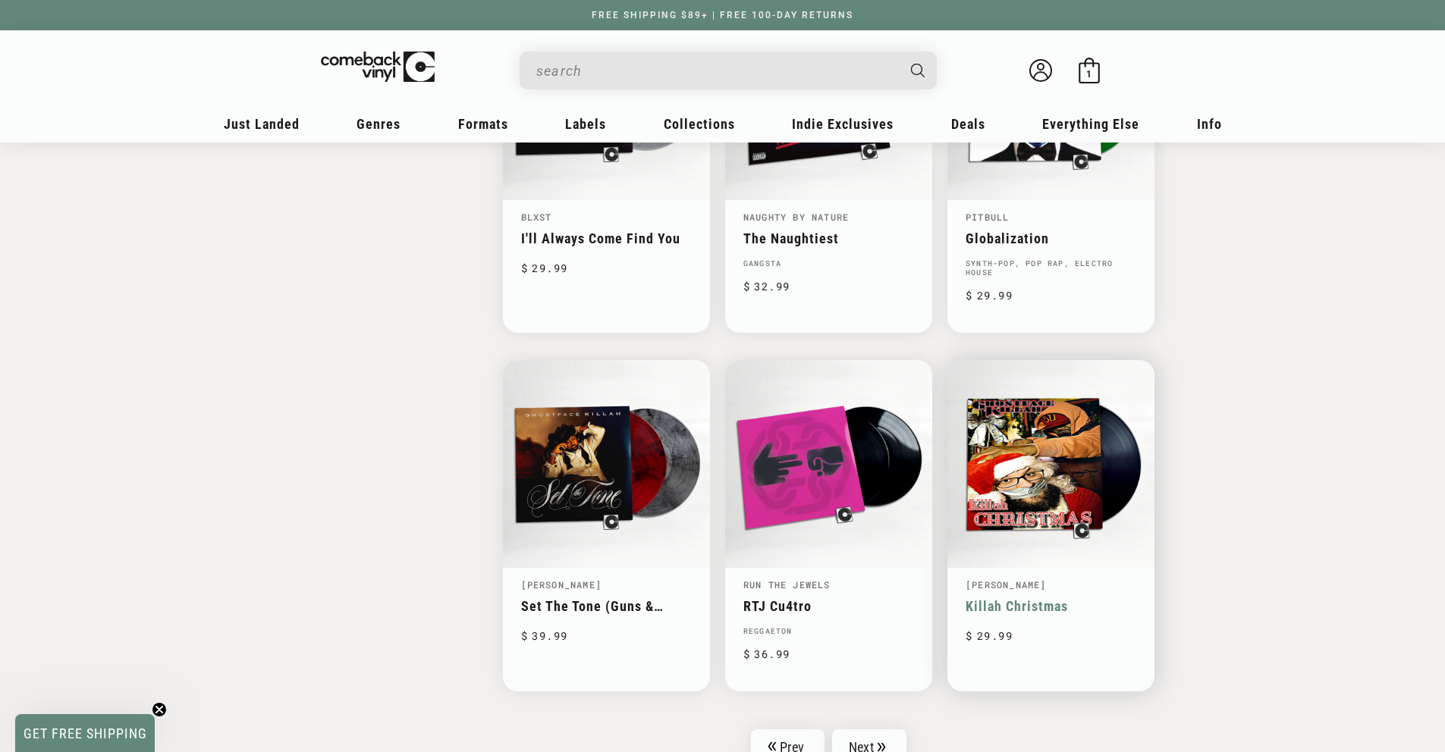
scroll to position [2238, 0]
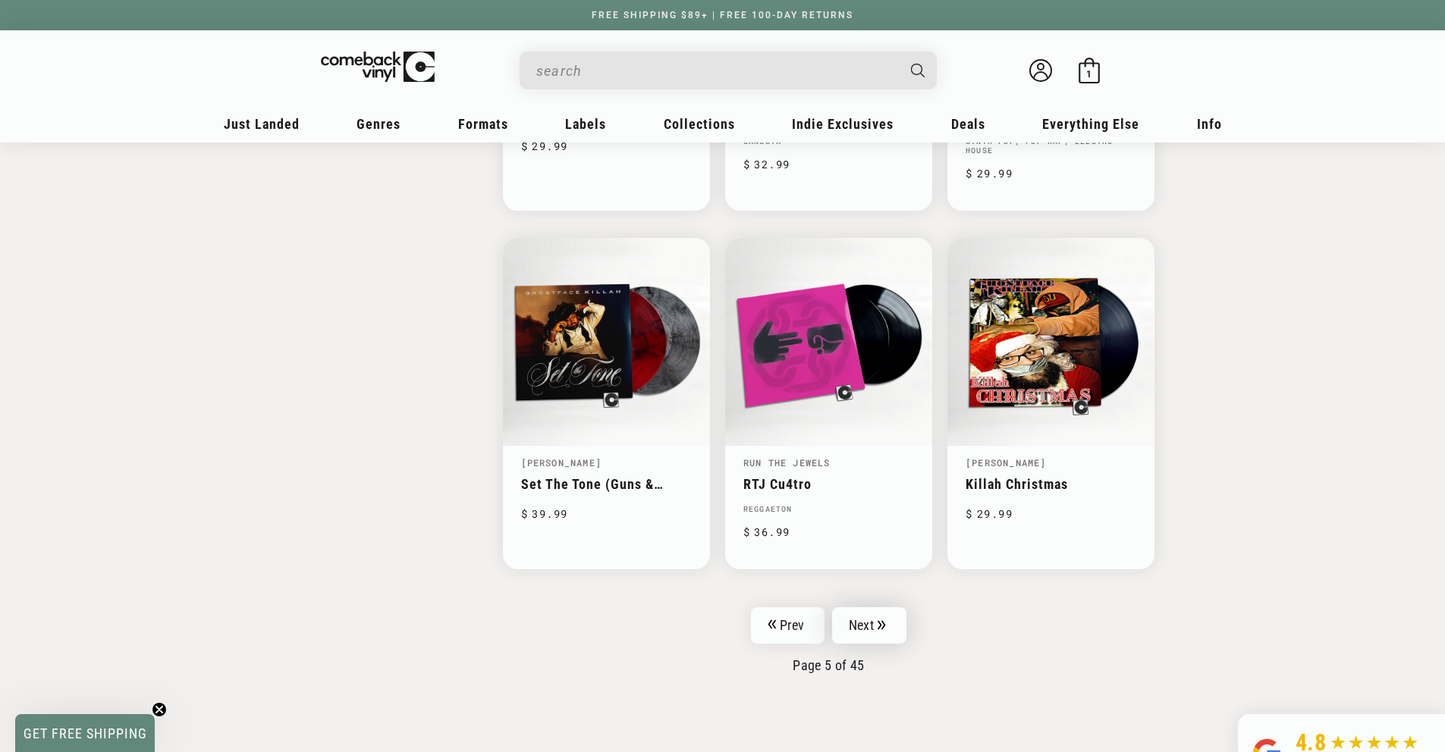
click at [900, 626] on link "Next" at bounding box center [869, 625] width 74 height 36
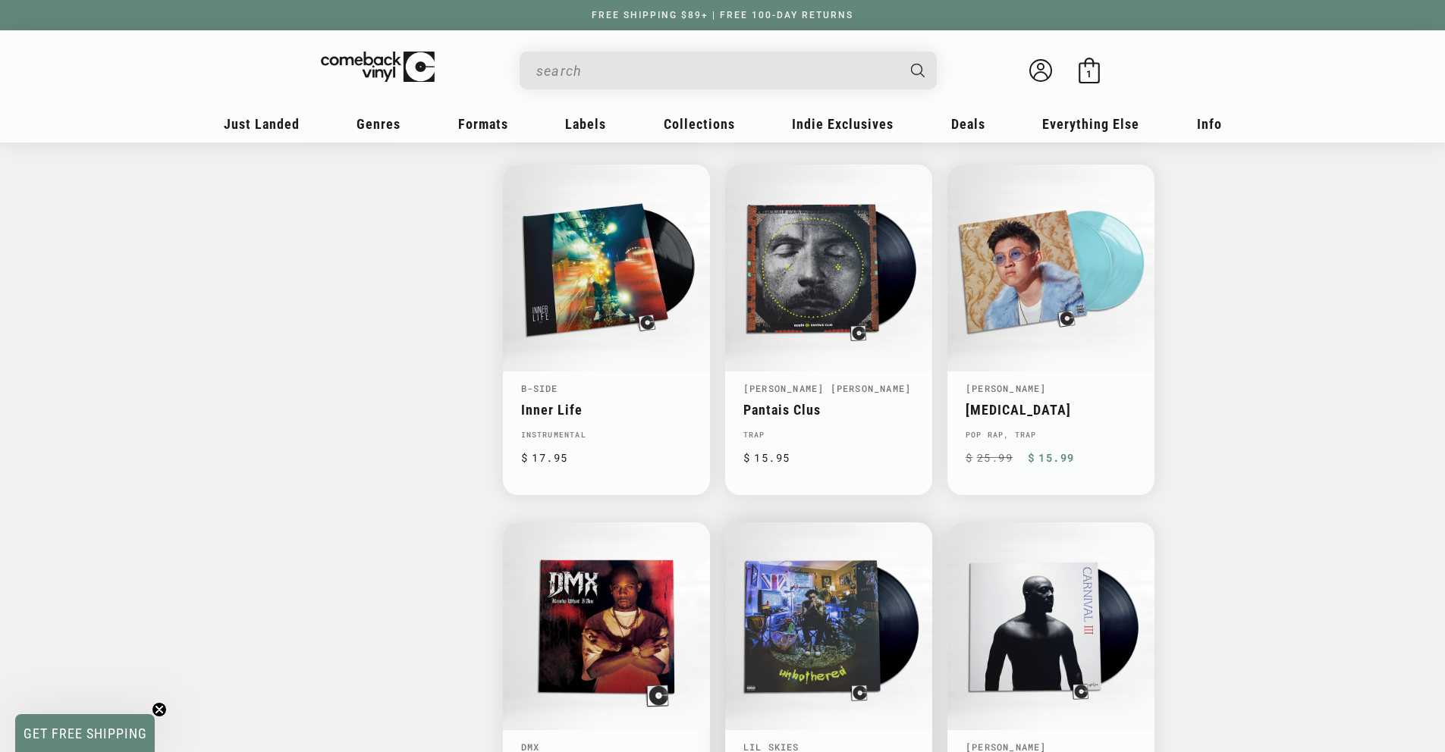
scroll to position [2462, 0]
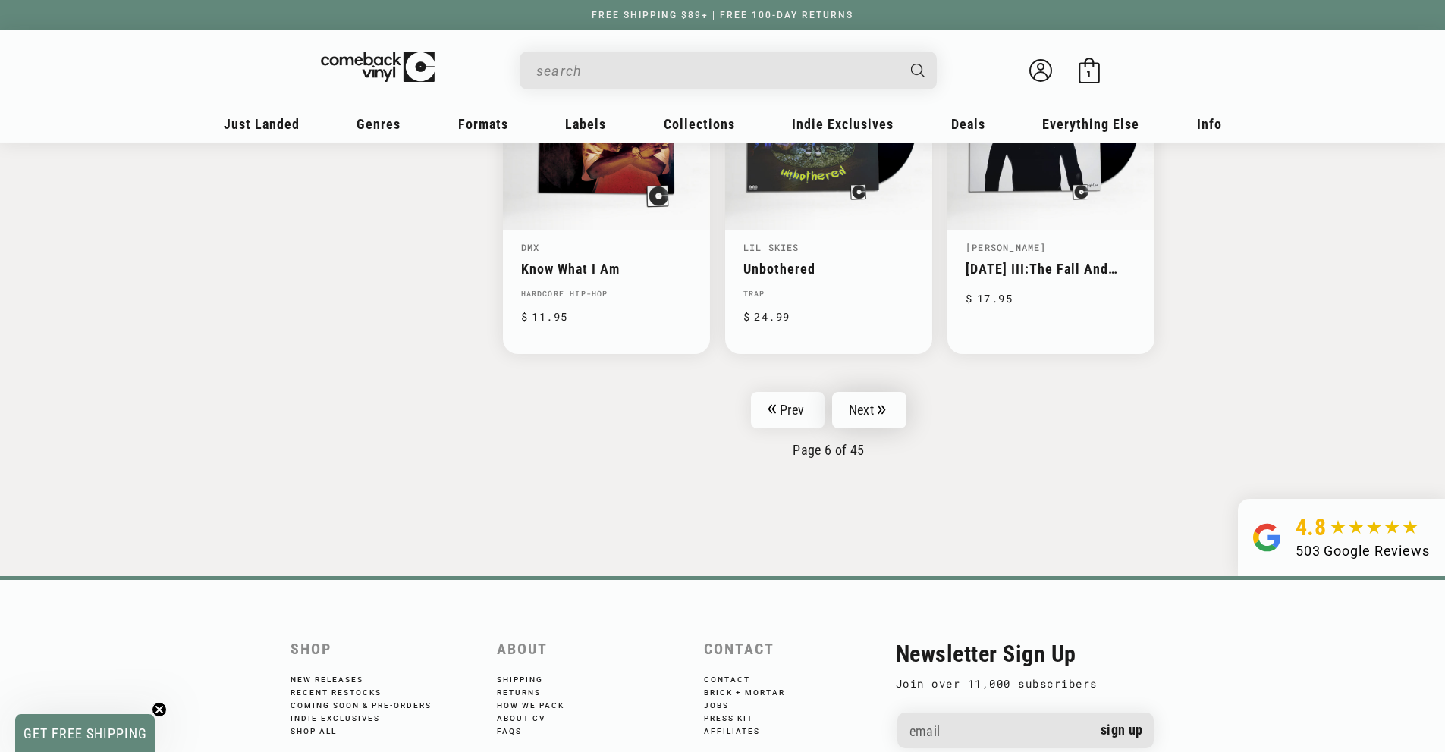
click at [868, 410] on link "Next" at bounding box center [869, 410] width 74 height 36
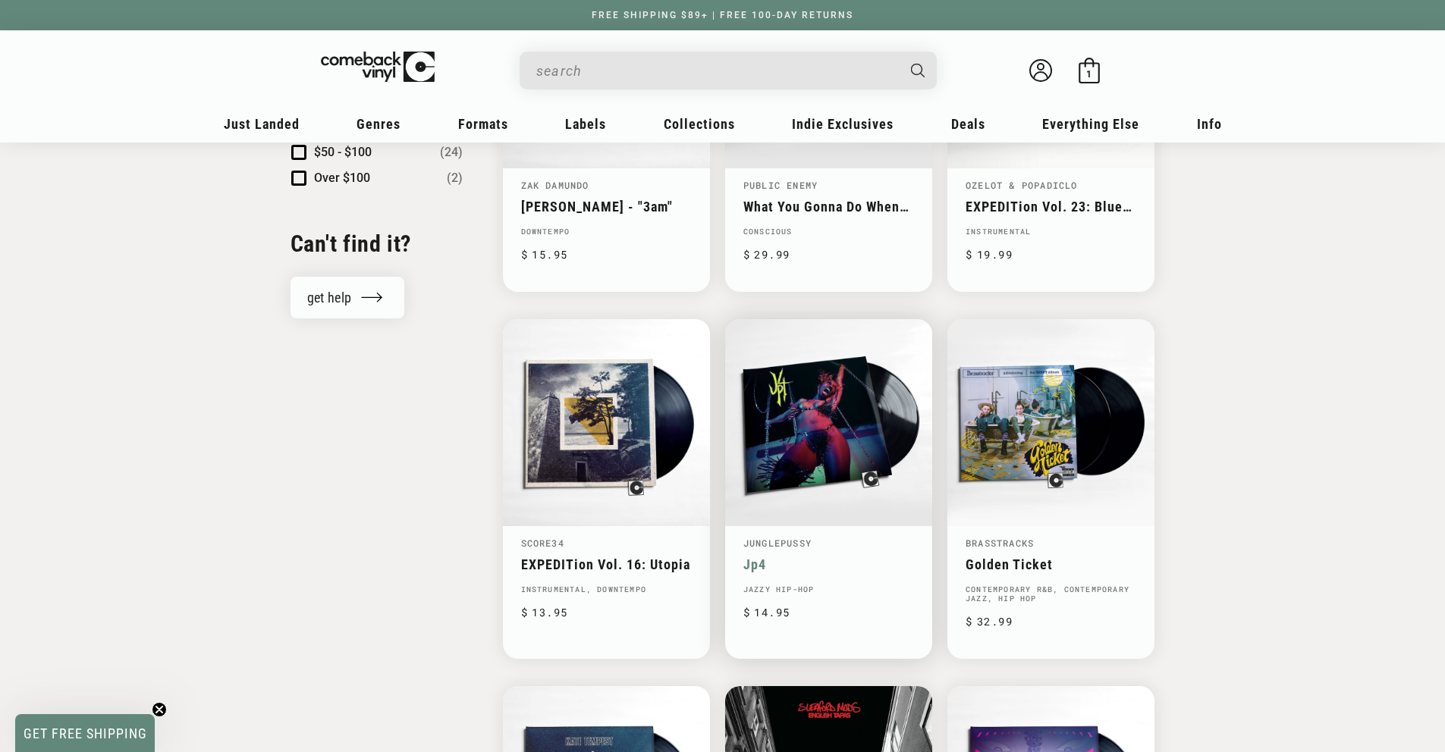
scroll to position [2258, 0]
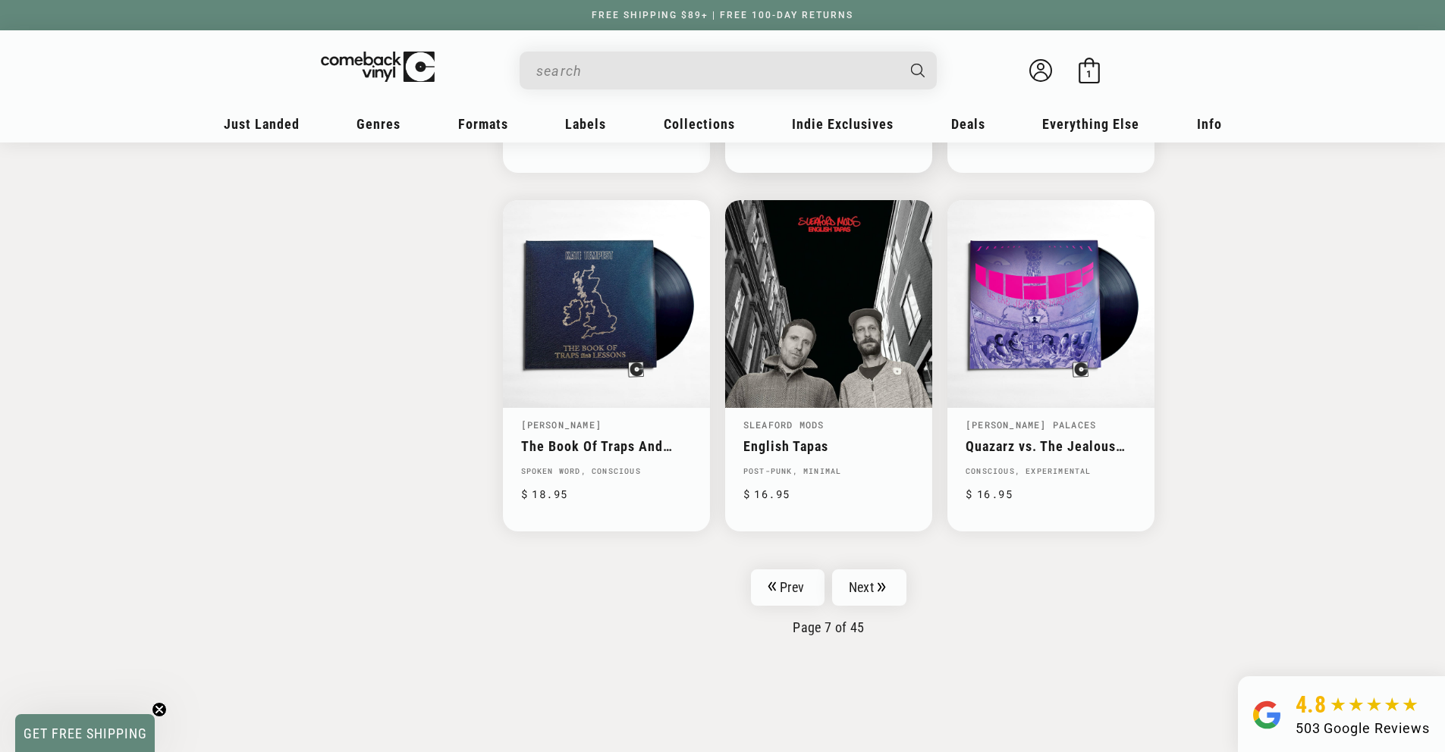
click at [887, 579] on link "Next" at bounding box center [869, 588] width 74 height 36
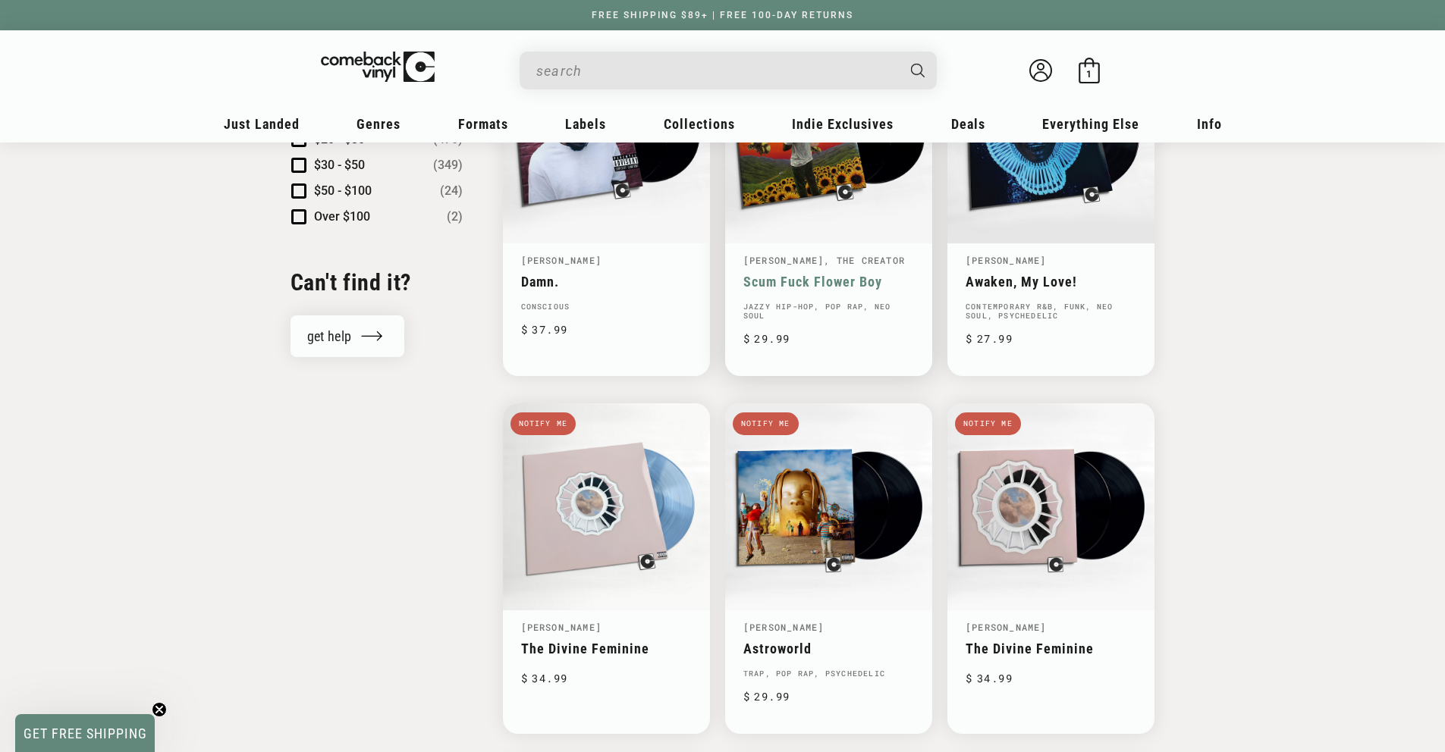
scroll to position [1953, 0]
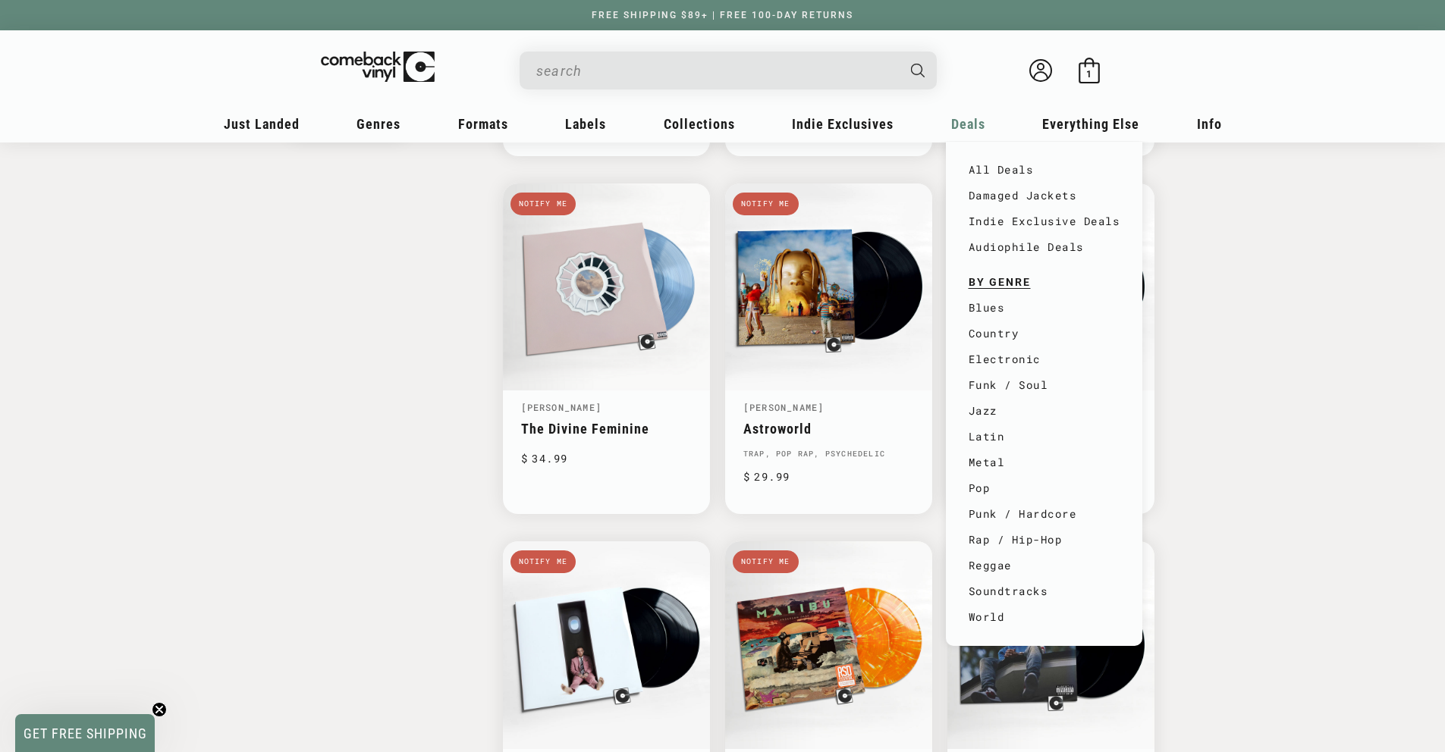
click at [300, 131] on span "Deals" at bounding box center [262, 124] width 76 height 16
click at [1013, 193] on link "Damaged Jackets" at bounding box center [1044, 196] width 152 height 26
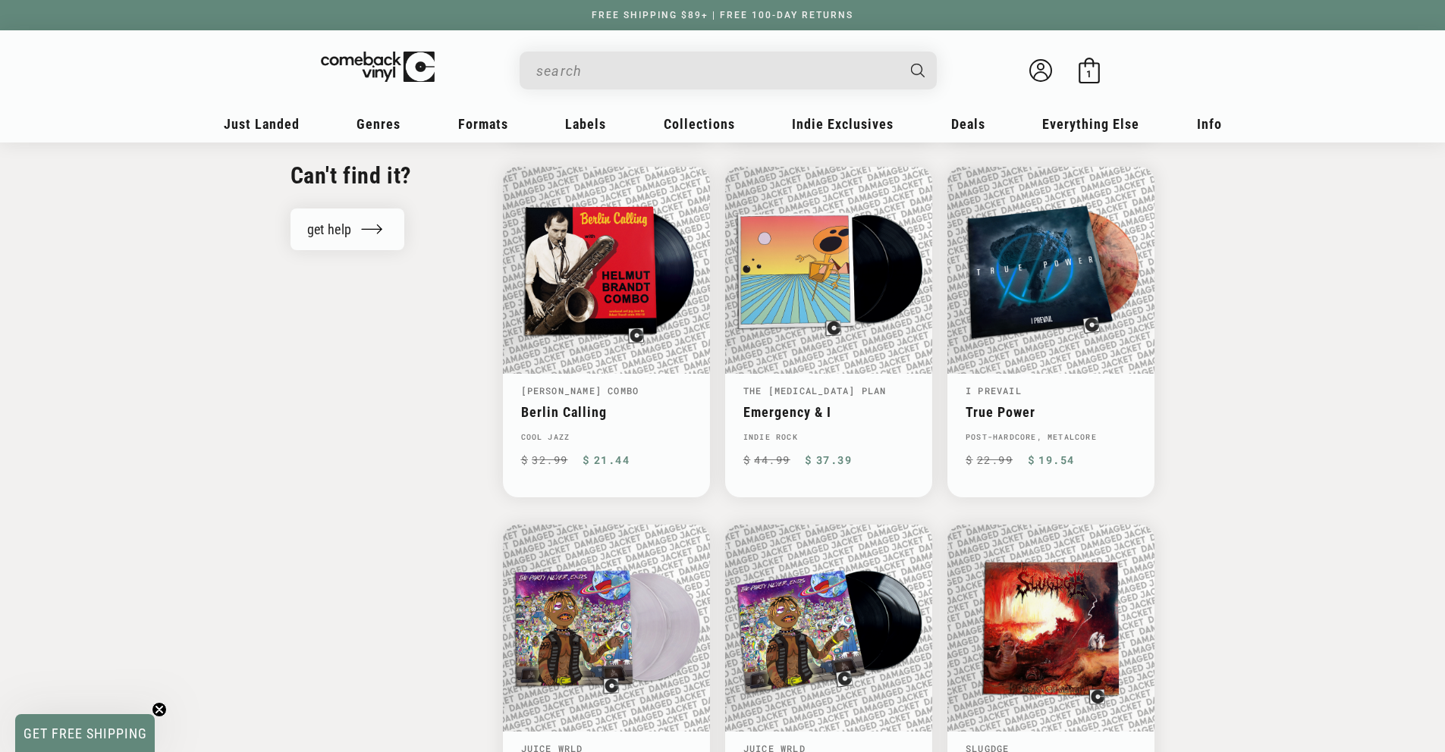
scroll to position [1733, 0]
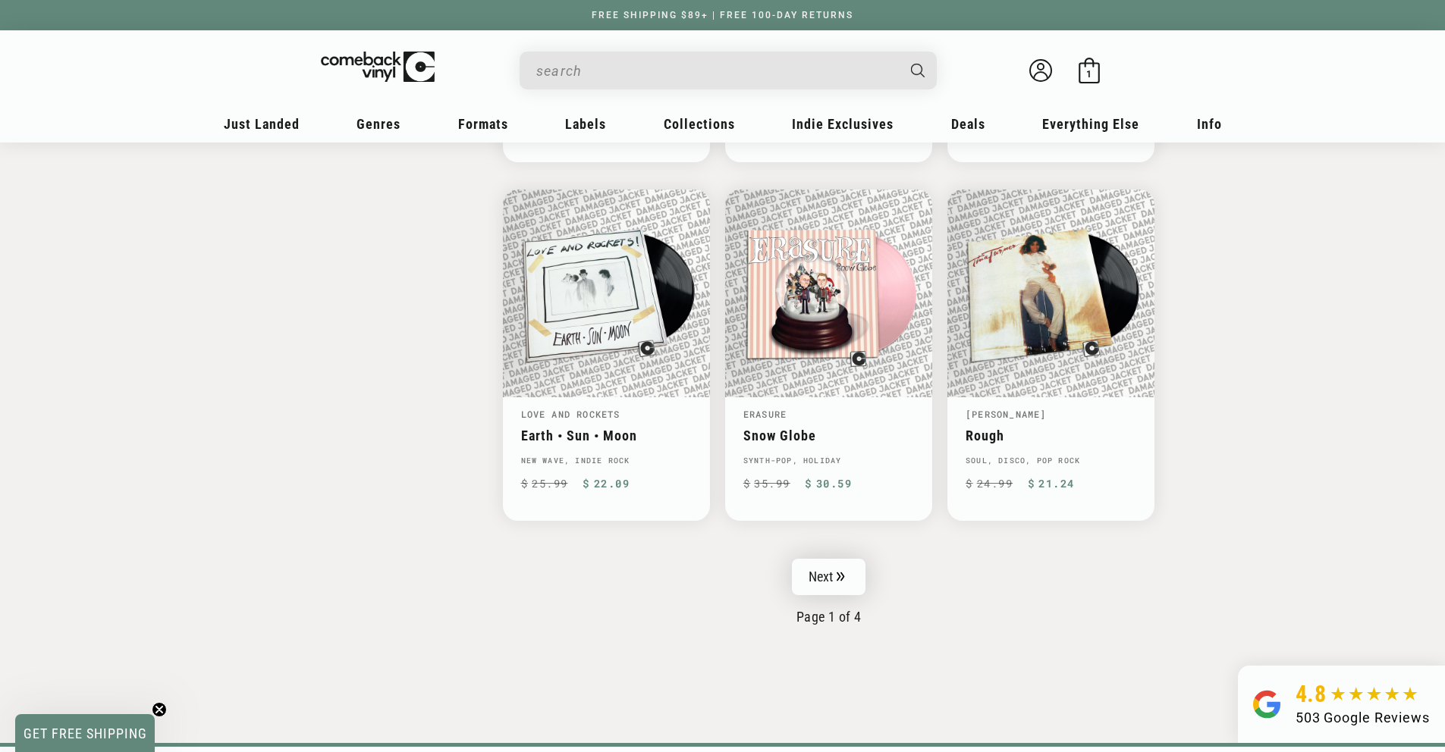
click at [852, 576] on link "Next" at bounding box center [829, 577] width 74 height 36
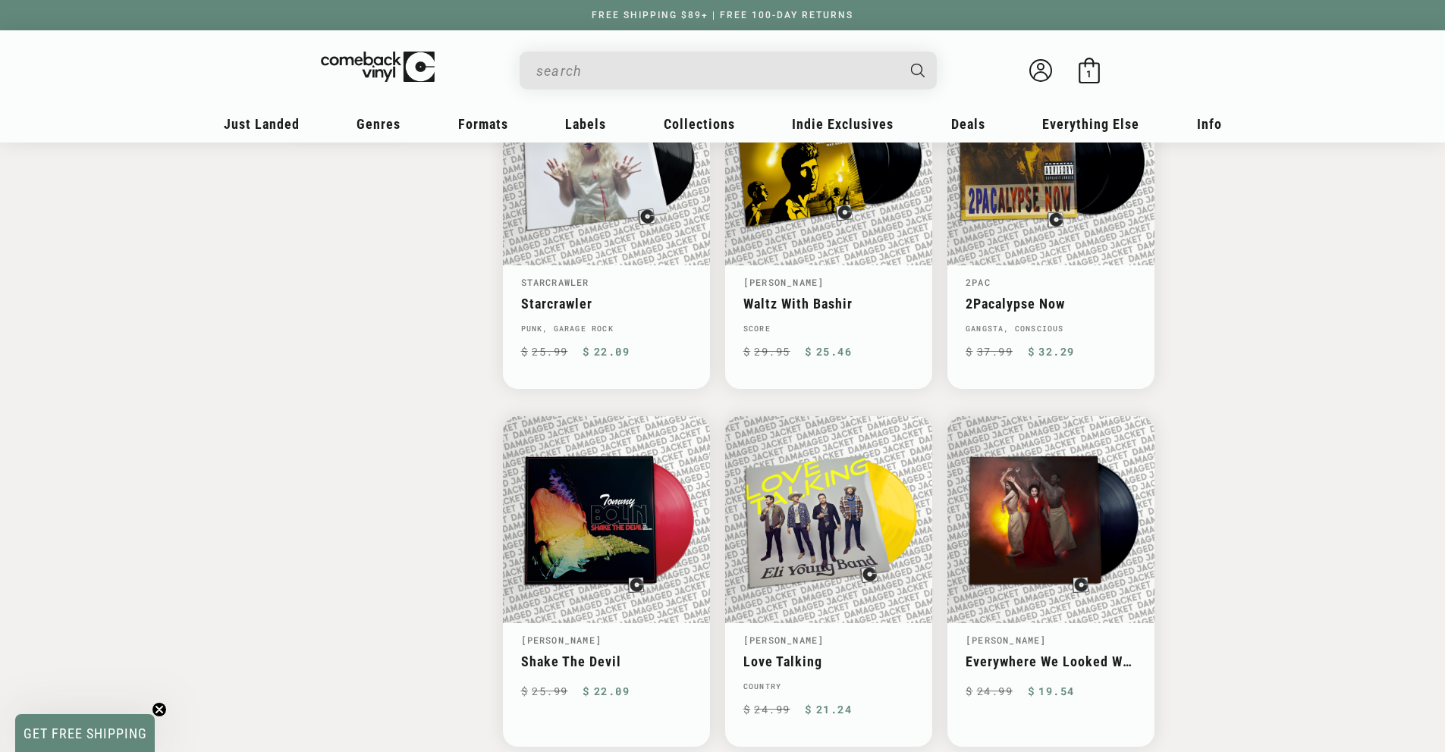
scroll to position [2201, 0]
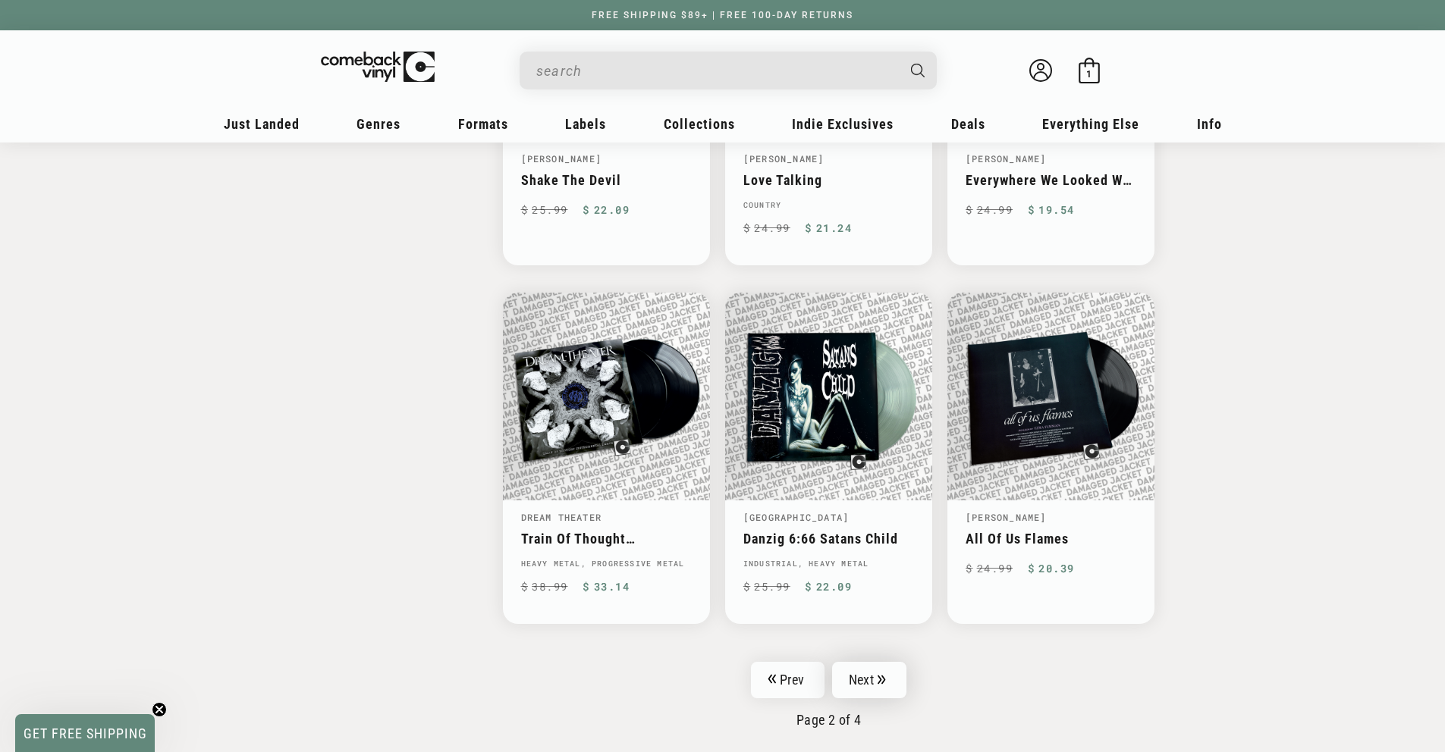
click at [867, 680] on link "Next" at bounding box center [869, 680] width 74 height 36
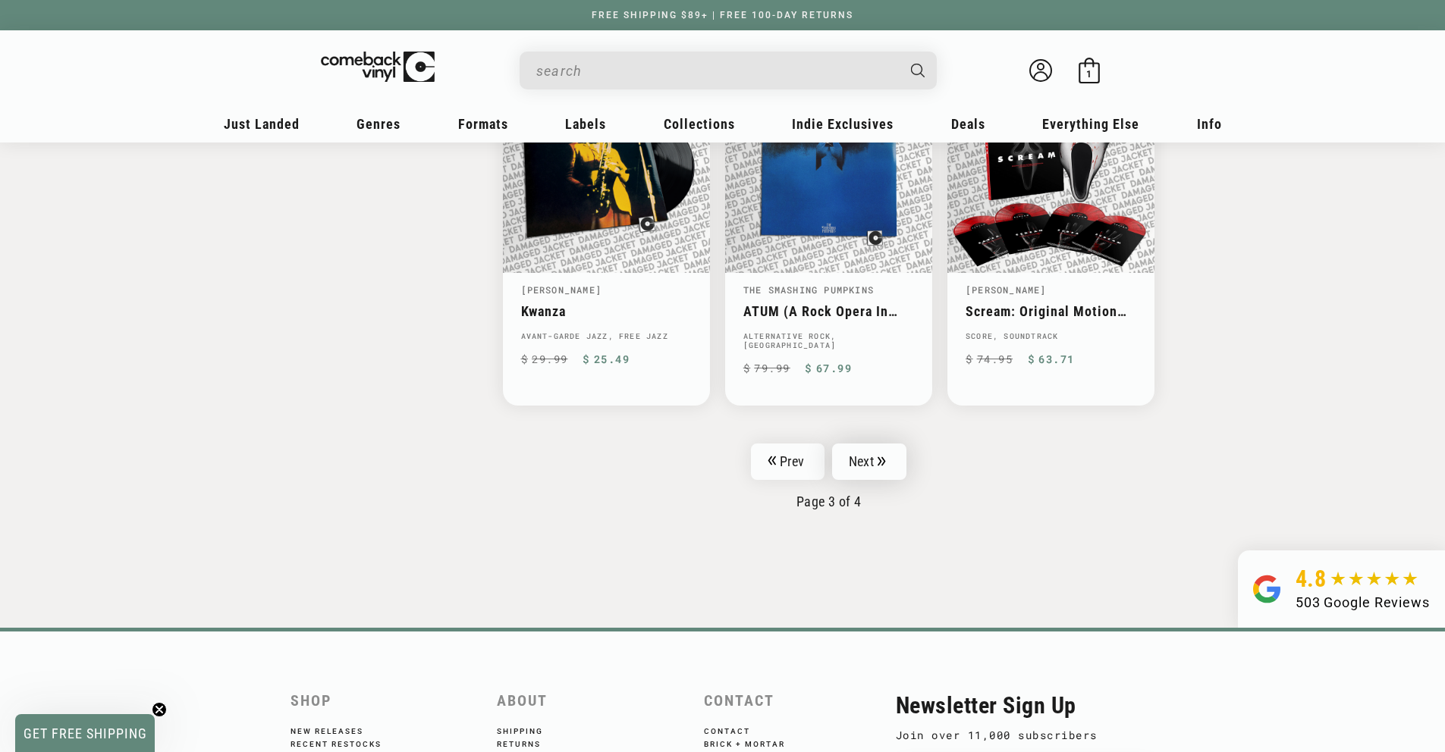
click at [868, 451] on link "Next" at bounding box center [869, 462] width 74 height 36
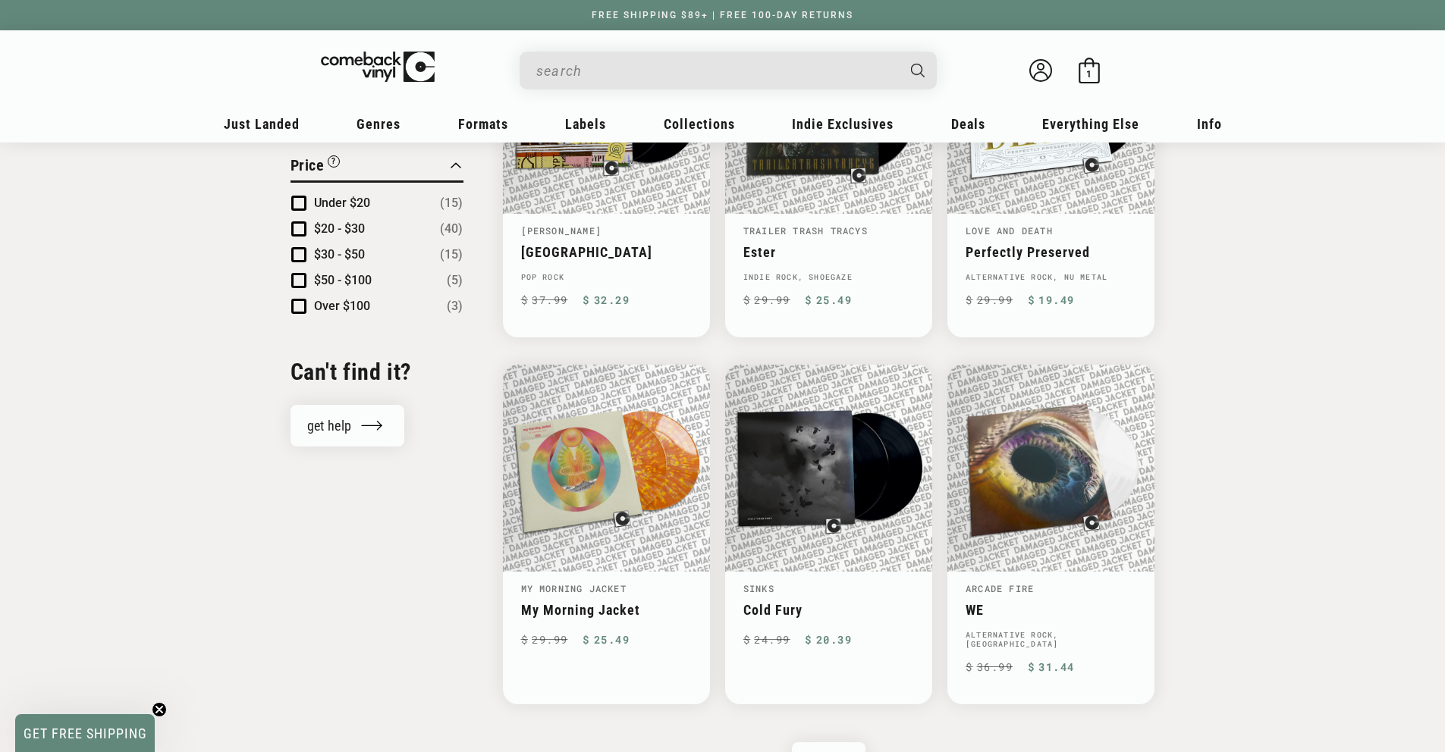
scroll to position [1709, 0]
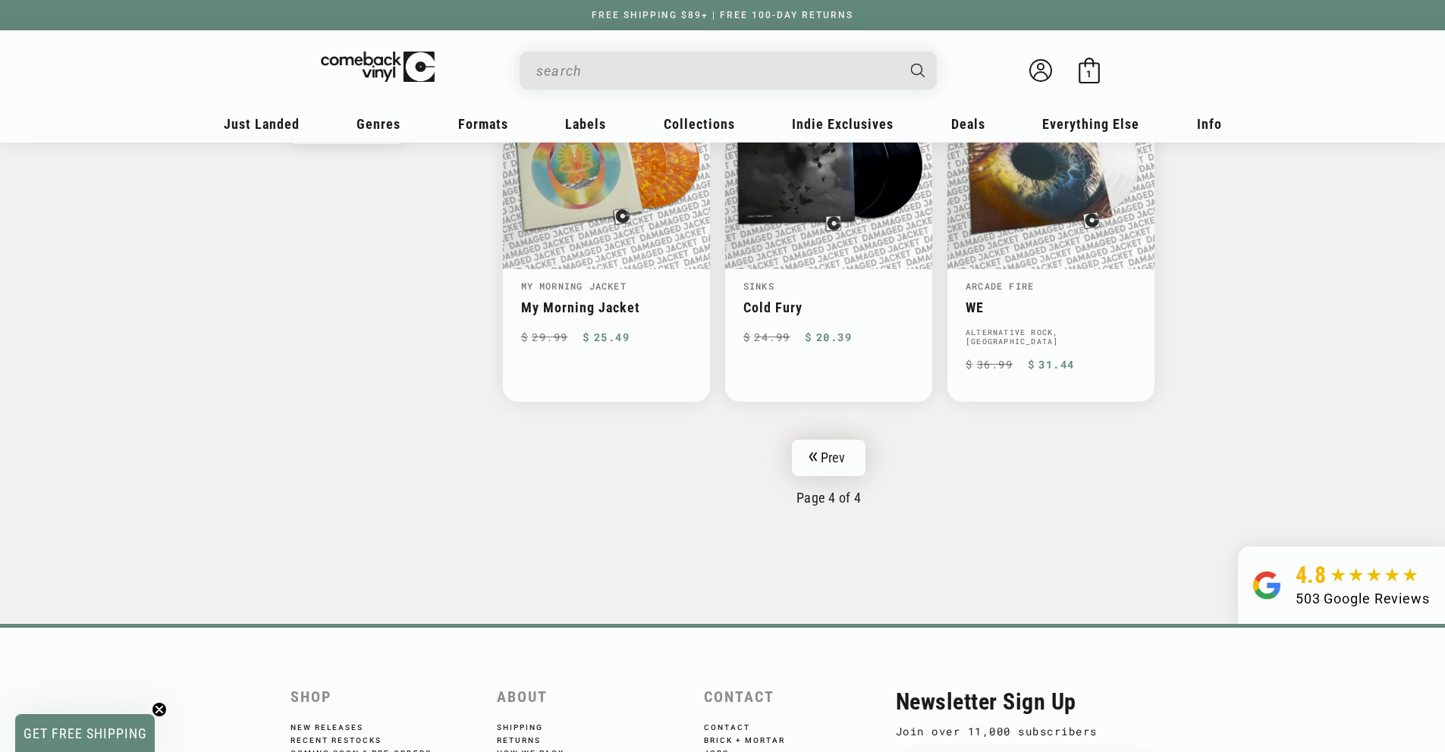
click at [848, 444] on link "Prev" at bounding box center [829, 458] width 74 height 36
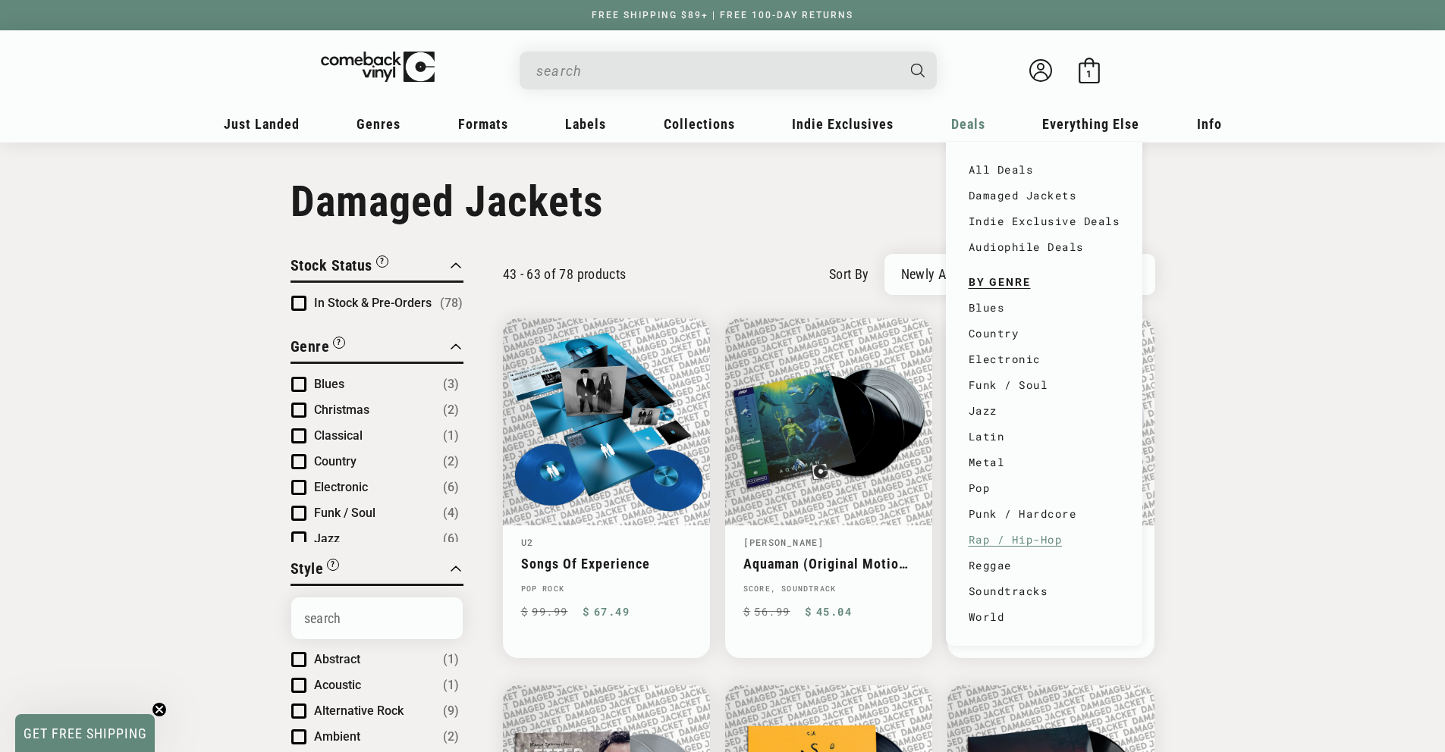
click at [990, 538] on link "Rap / Hip-Hop" at bounding box center [1044, 540] width 152 height 26
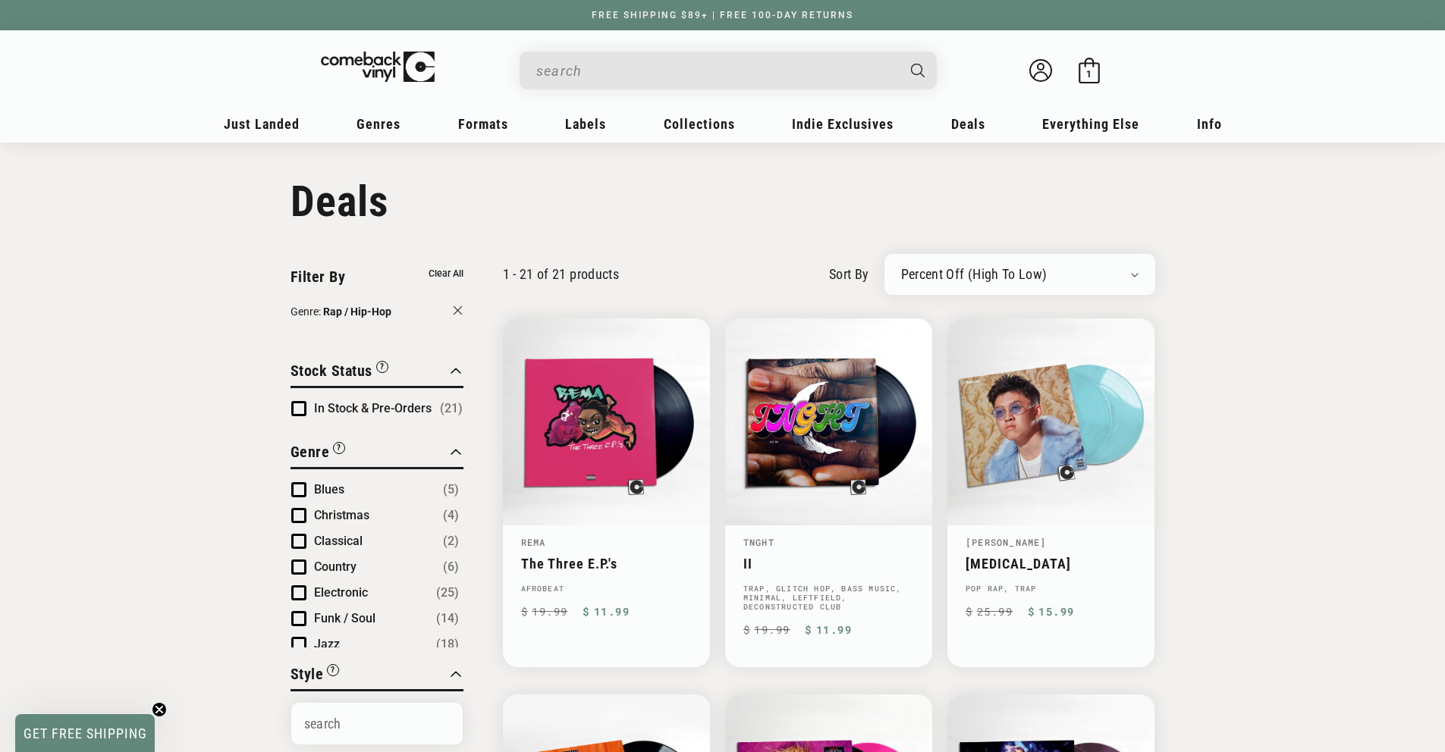
click at [1079, 281] on select "Newly Added Popularity Artist (A-Z) Price (High To Low) Price (Low To High) Per…" at bounding box center [1019, 274] width 237 height 15
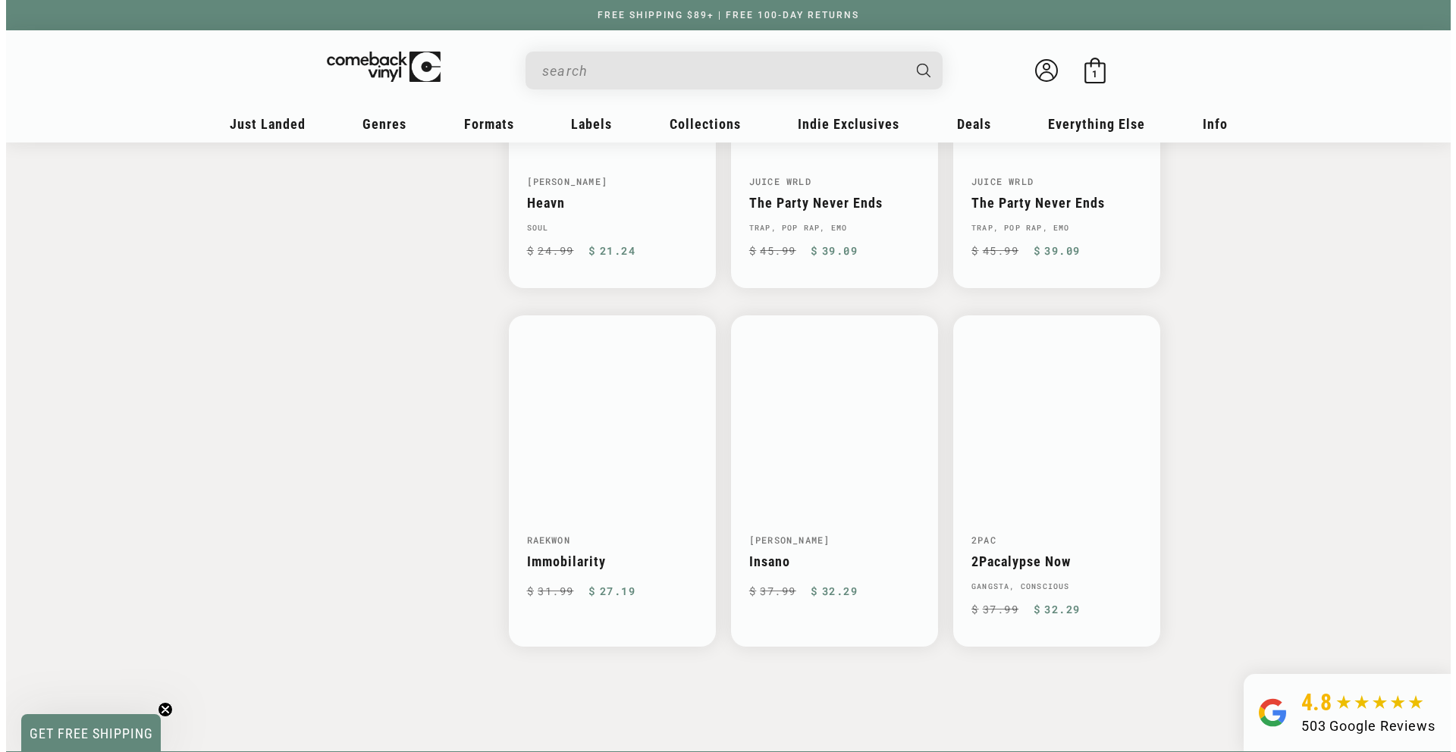
scroll to position [2456, 0]
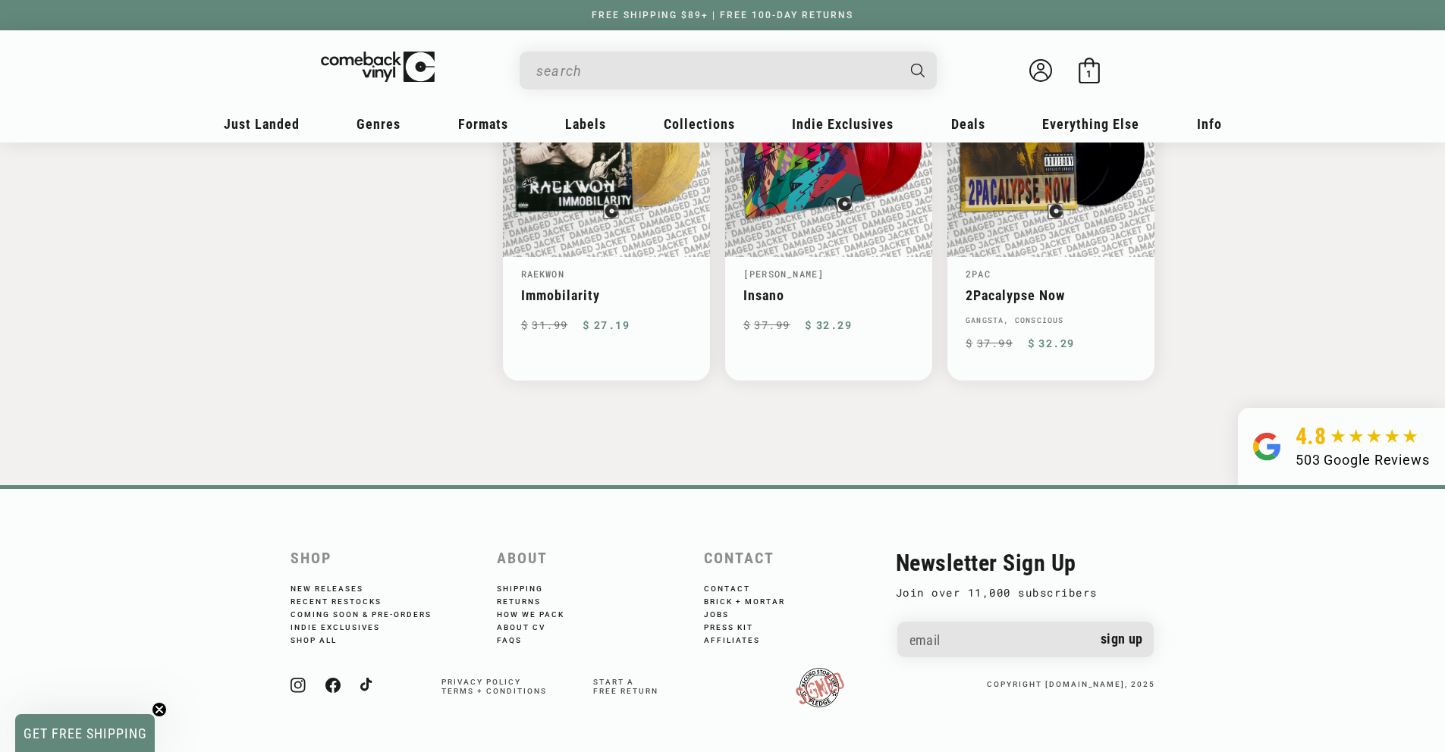
click at [718, 81] on input "When autocomplete results are available use up and down arrows to review and en…" at bounding box center [715, 70] width 359 height 31
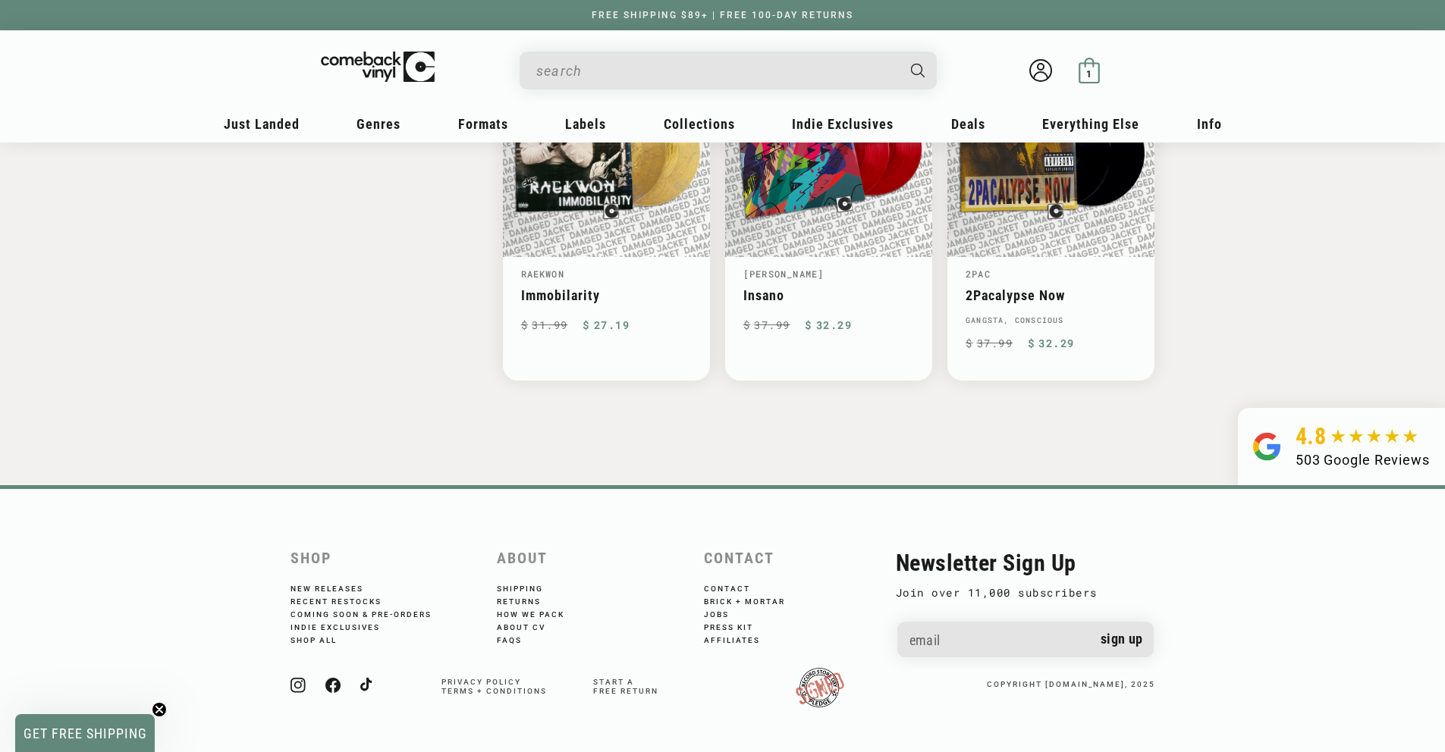
click at [1095, 59] on icon at bounding box center [1089, 71] width 26 height 26
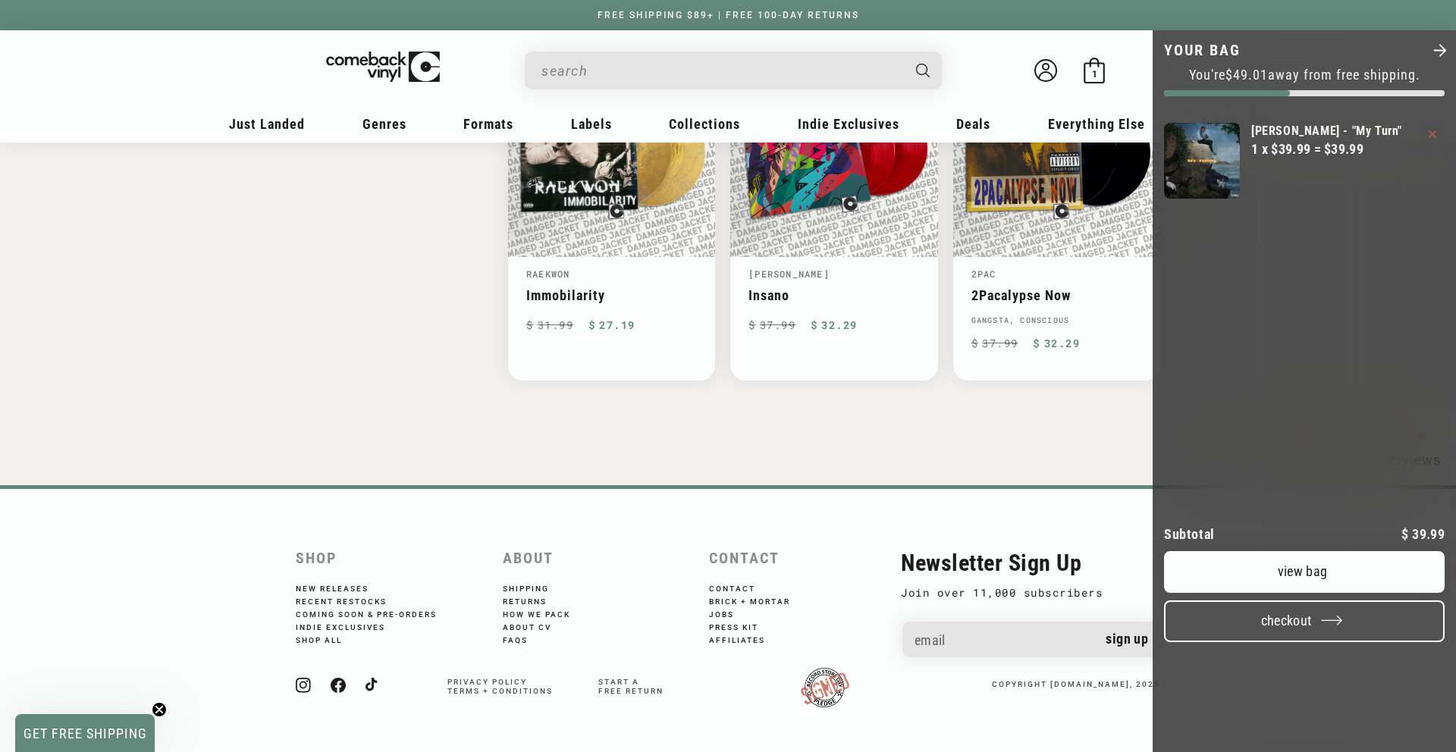
click at [1295, 642] on button "Checkout" at bounding box center [1304, 622] width 281 height 42
